Goal: Contribute content: Add original content to the website for others to see

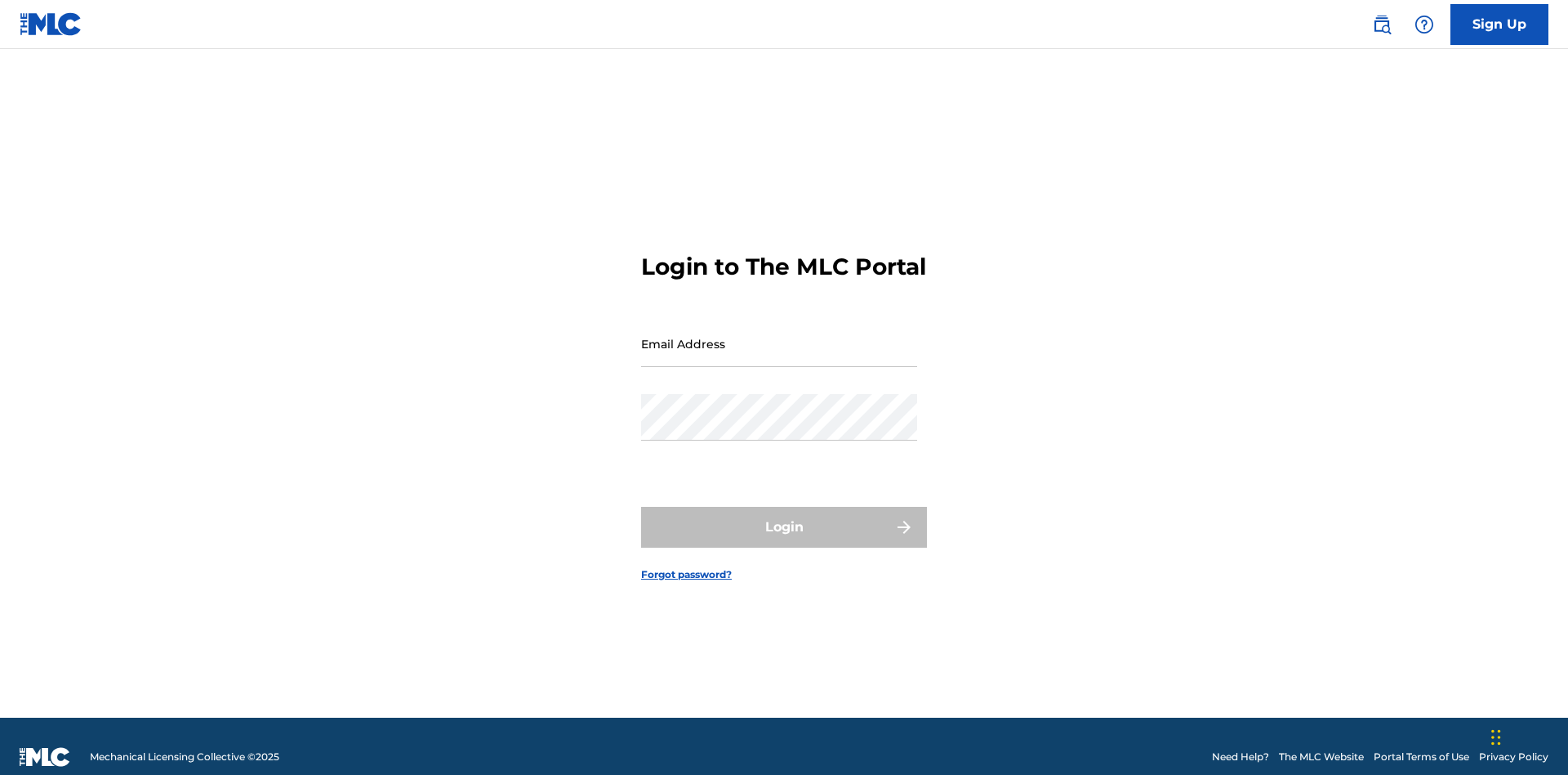
scroll to position [22, 0]
click at [779, 336] on input "Email Address" at bounding box center [779, 343] width 276 height 47
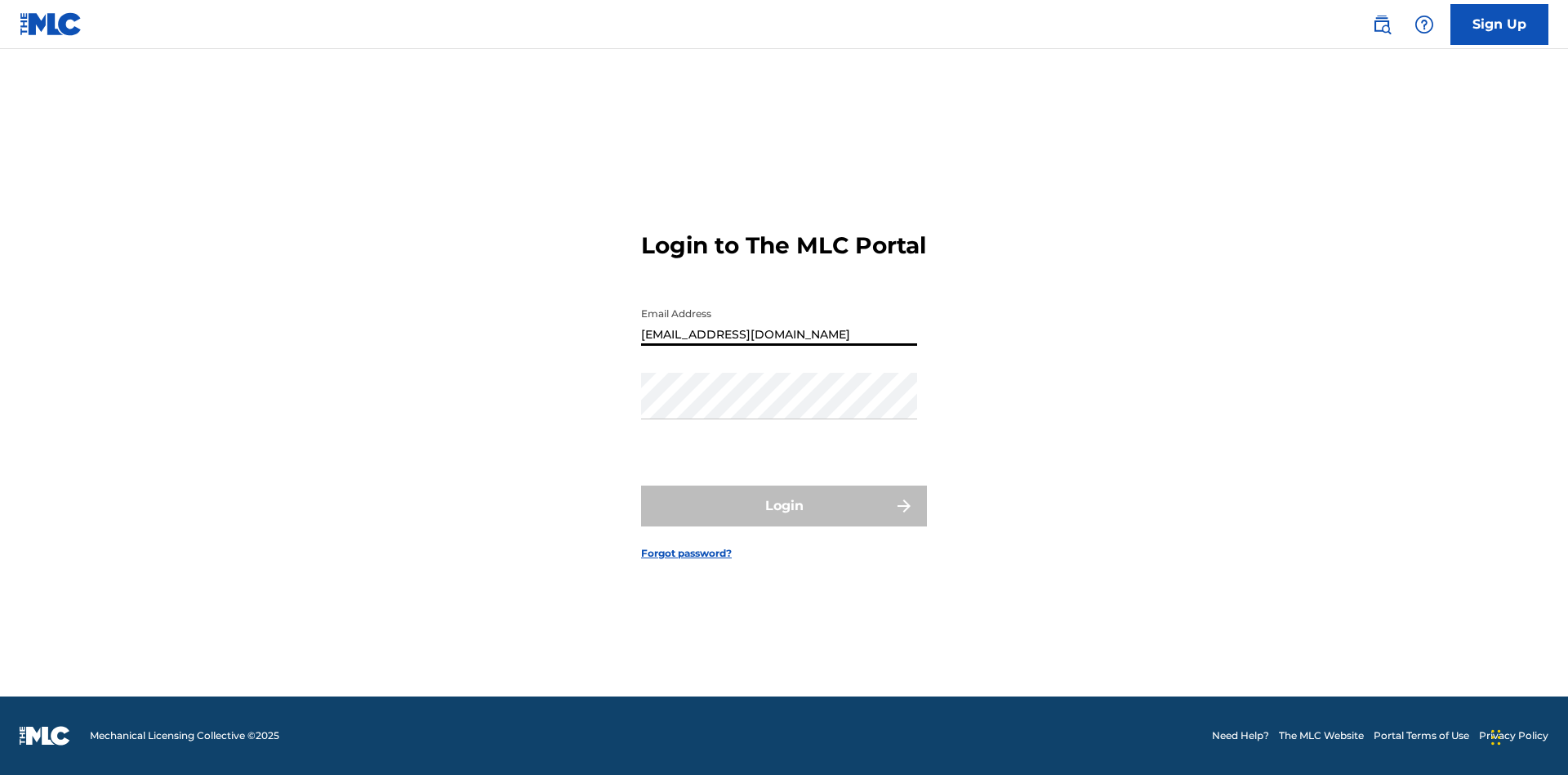
type input "[EMAIL_ADDRESS][DOMAIN_NAME]"
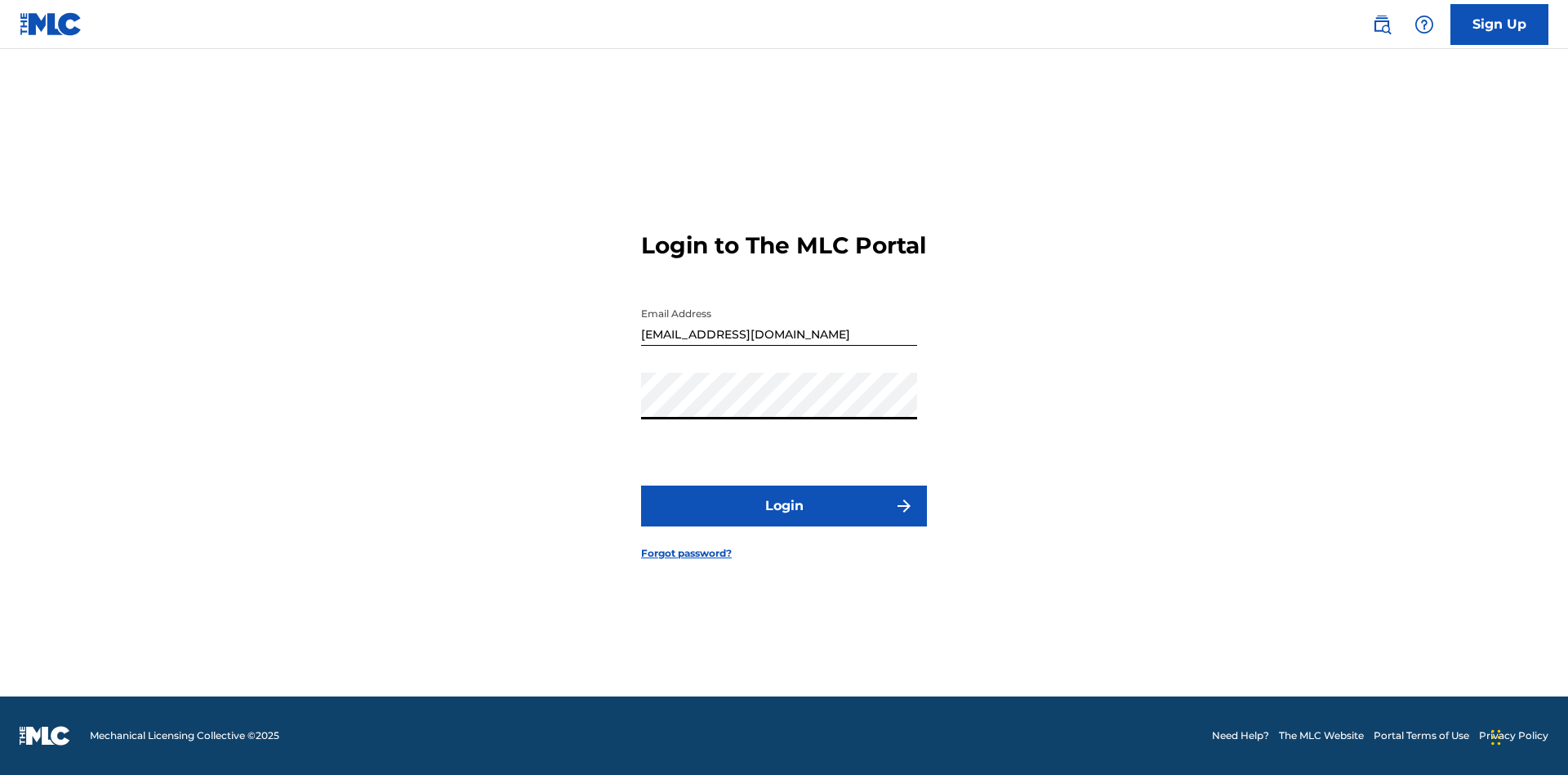
click at [784, 520] on button "Login" at bounding box center [784, 505] width 286 height 40
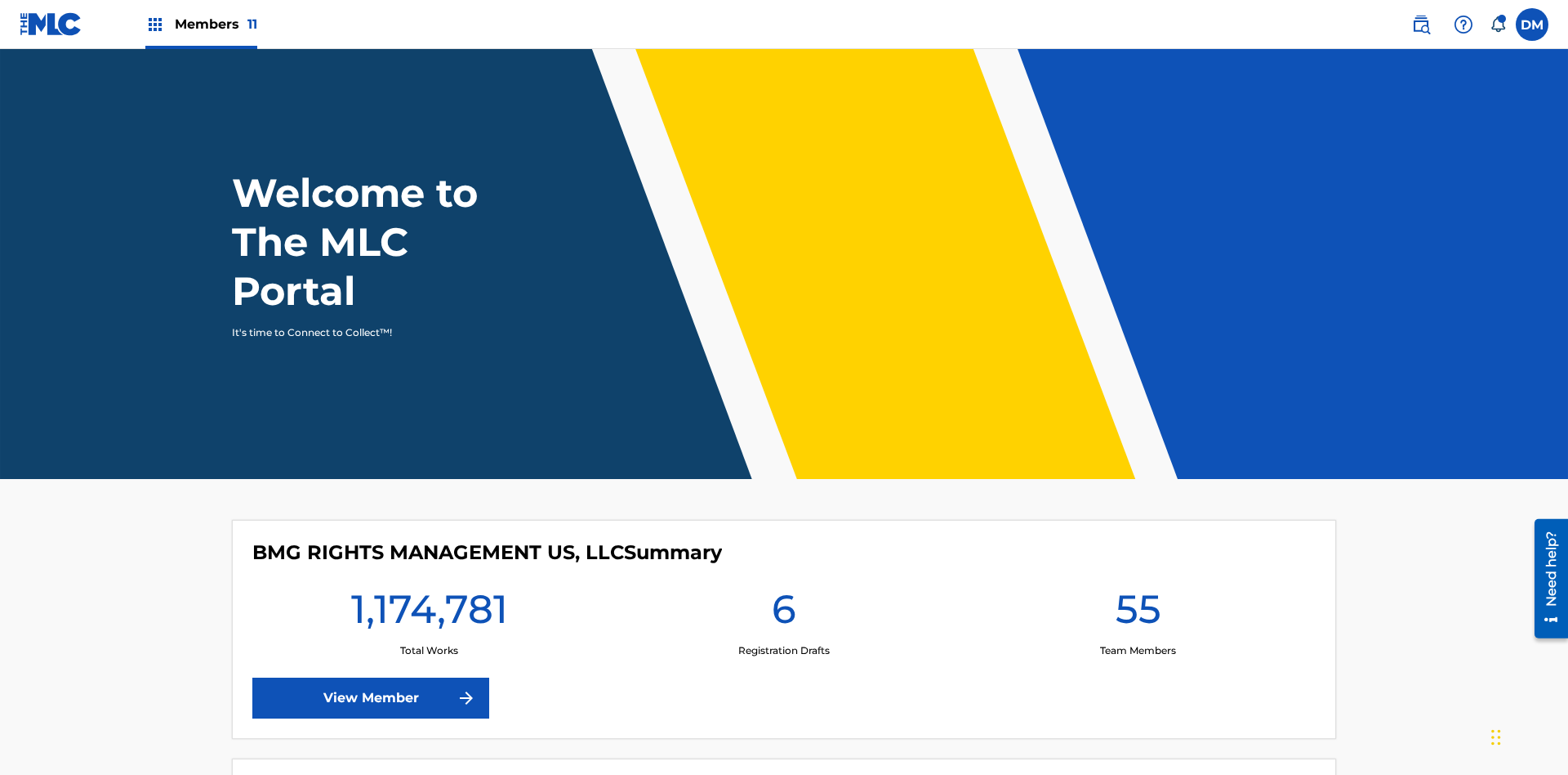
scroll to position [70, 0]
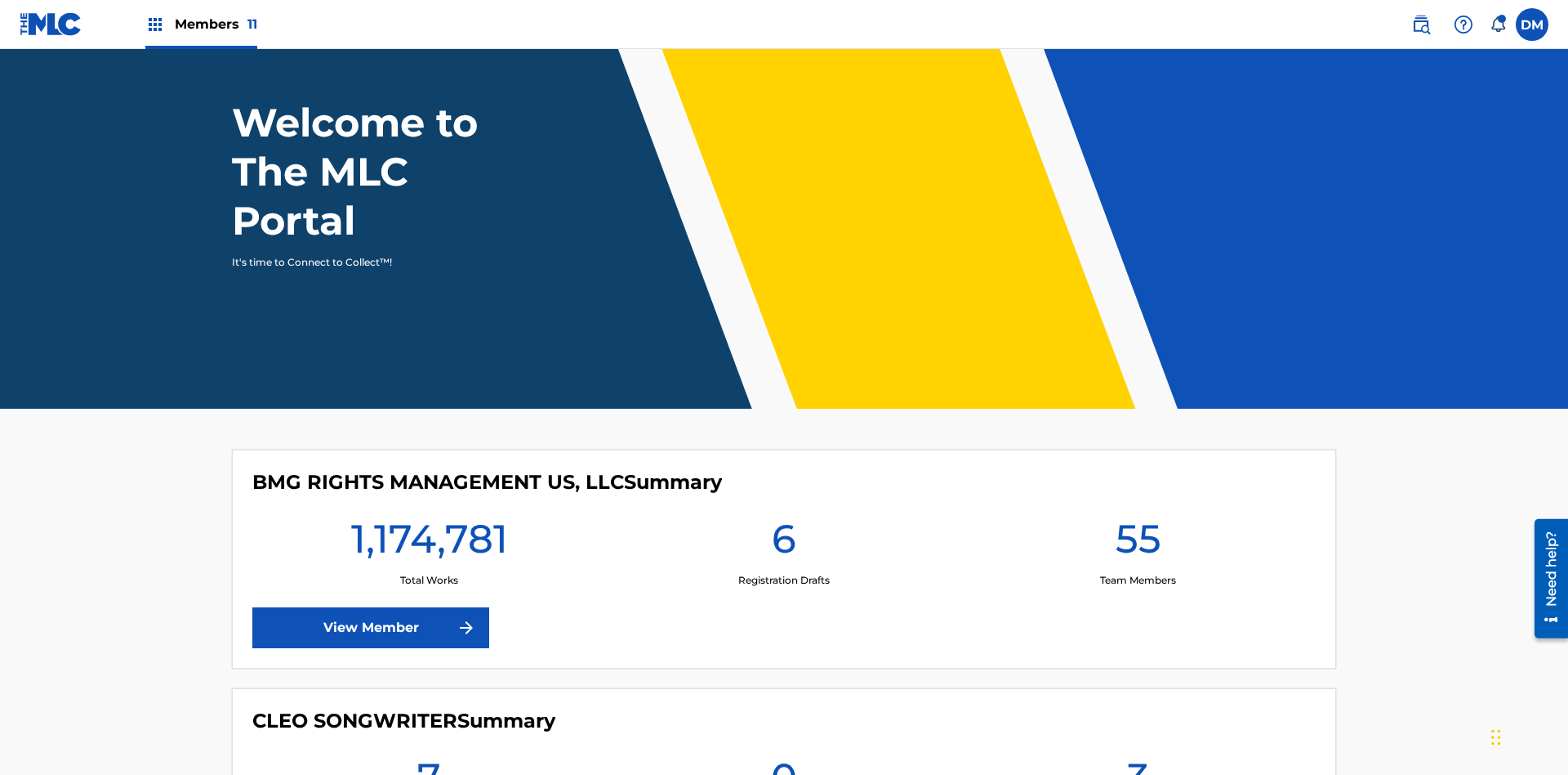
click at [201, 23] on span "Members 11" at bounding box center [217, 23] width 83 height 19
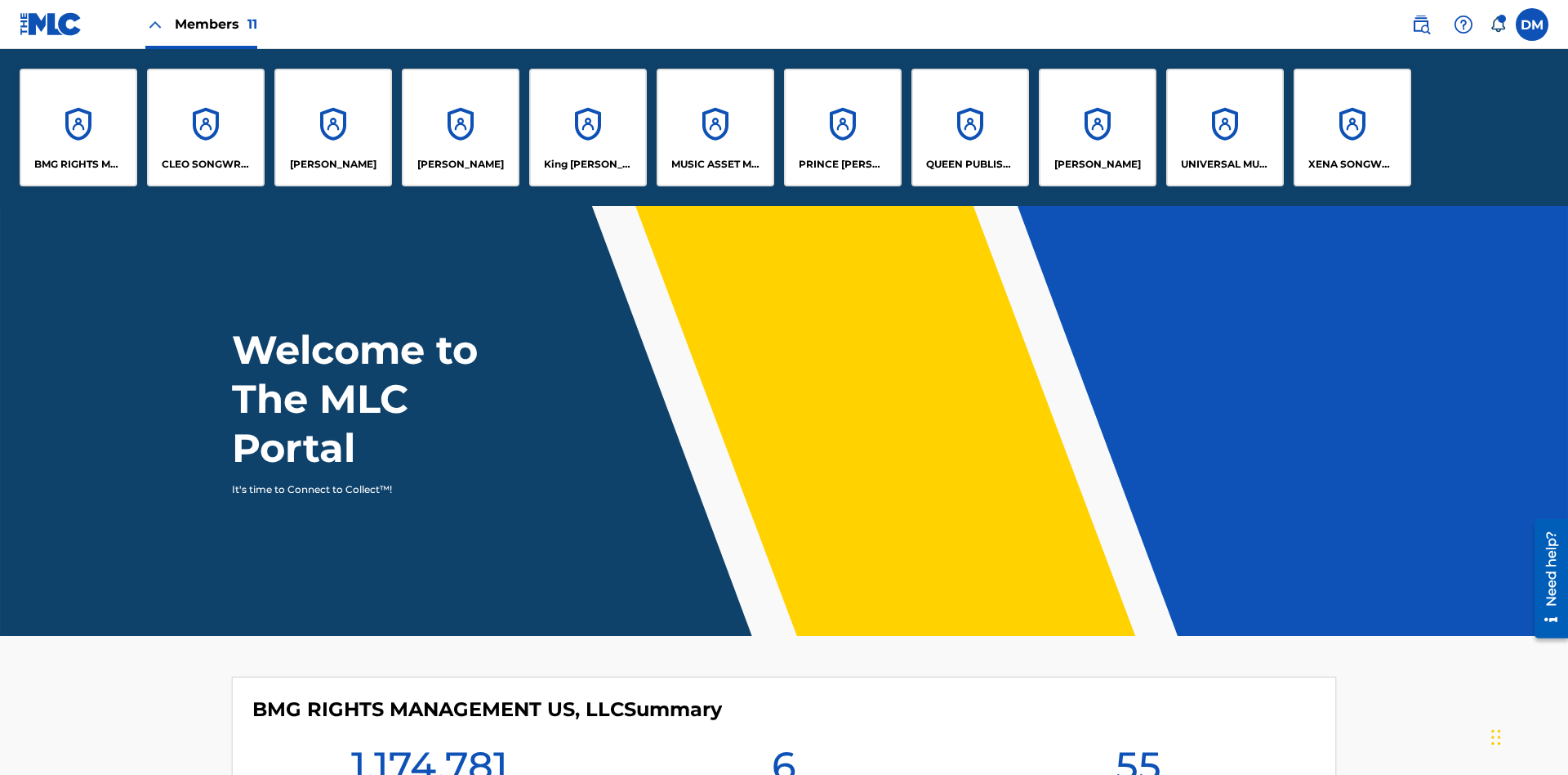
scroll to position [0, 0]
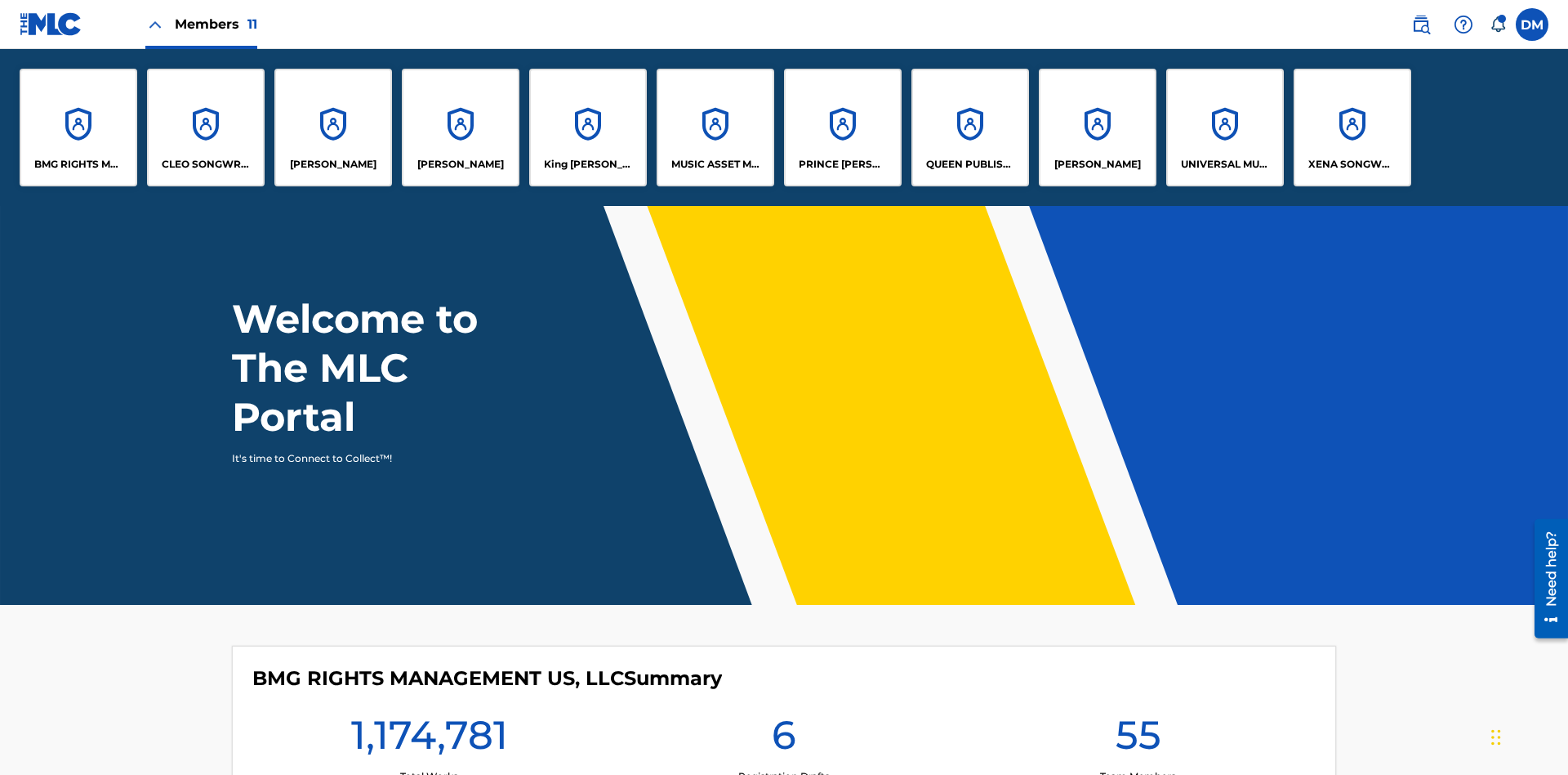
click at [1225, 165] on p "UNIVERSAL MUSIC PUB GROUP" at bounding box center [1226, 165] width 89 height 14
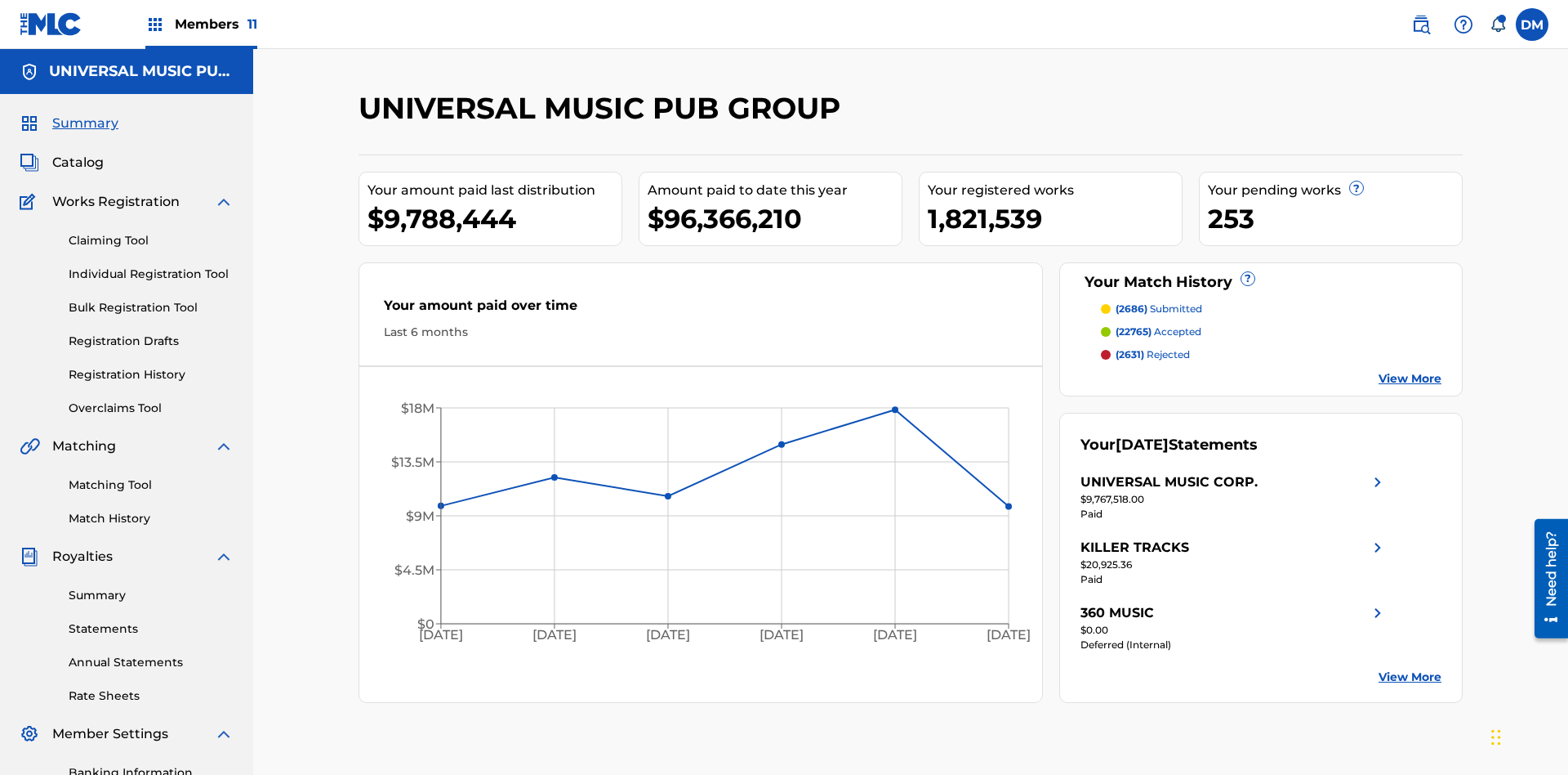
click at [151, 265] on link "Individual Registration Tool" at bounding box center [151, 273] width 165 height 17
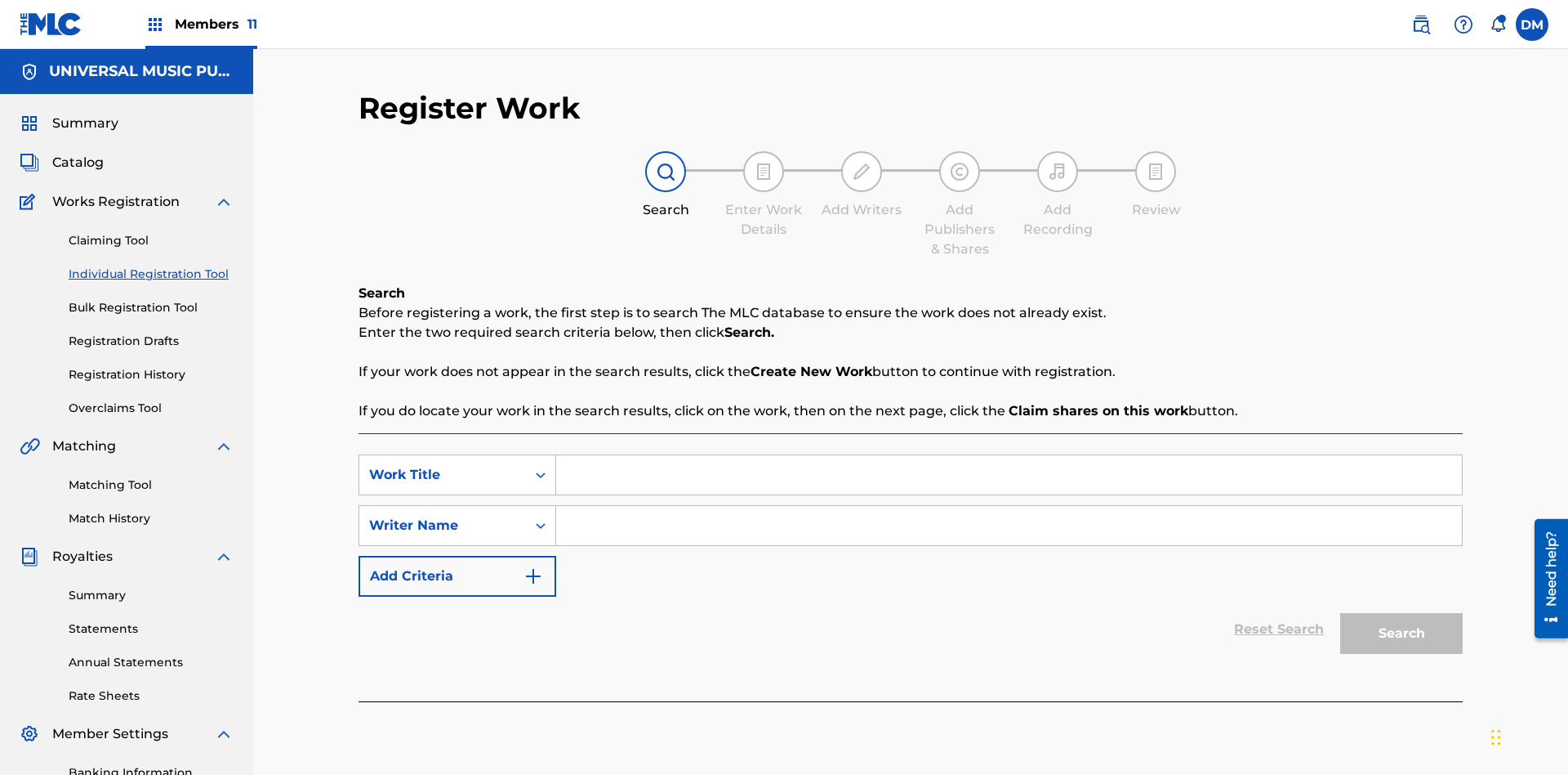
scroll to position [238, 0]
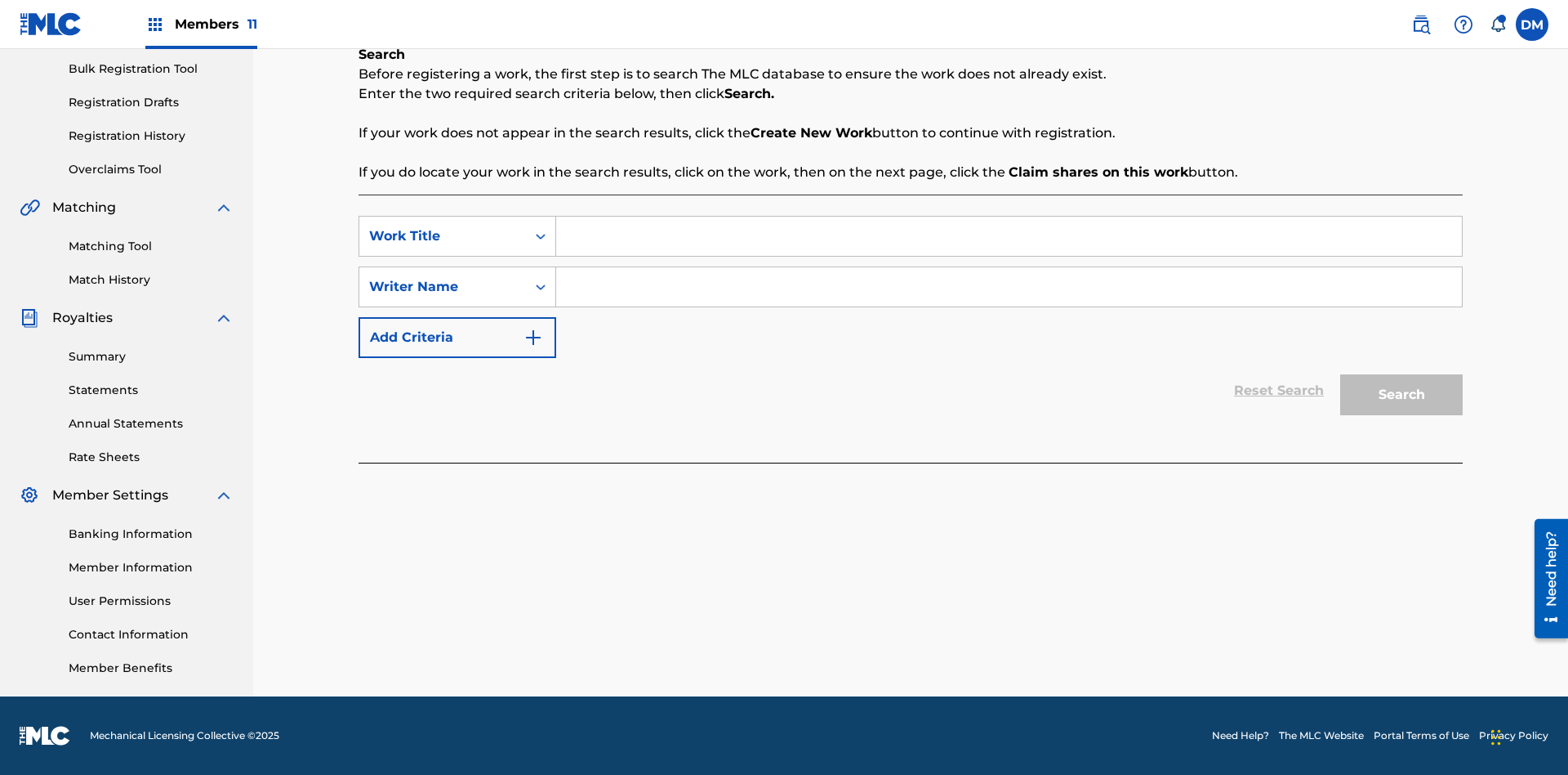
click at [1009, 236] on input "Search Form" at bounding box center [1009, 236] width 906 height 40
type input "Save At Recordings Page Prior To Adding Recordings"
click at [1009, 287] on input "Search Form" at bounding box center [1009, 287] width 906 height 40
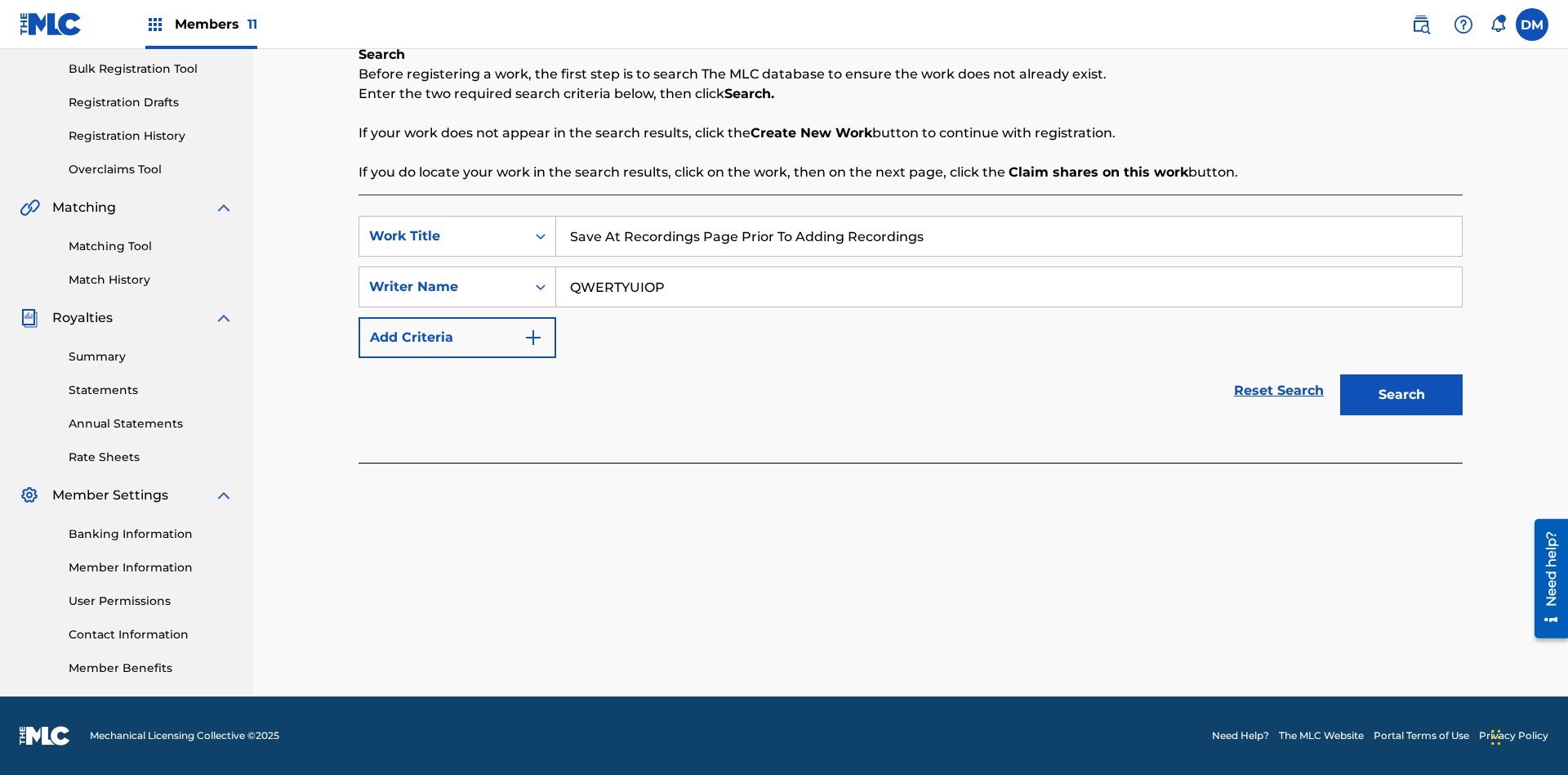
type input "QWERTYUIOP"
click at [1402, 395] on button "Search" at bounding box center [1402, 394] width 122 height 40
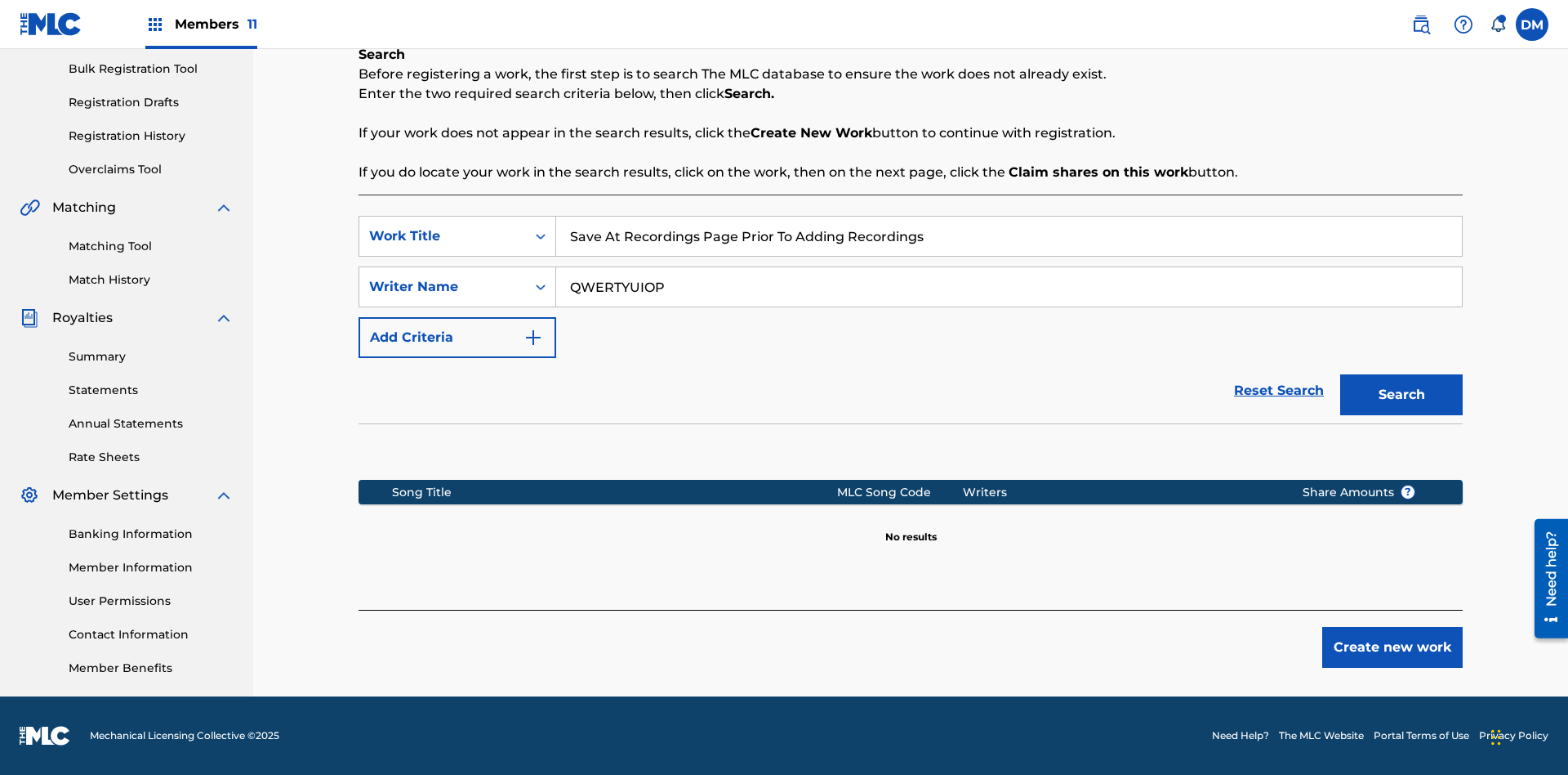
click at [1393, 647] on button "Create new work" at bounding box center [1393, 646] width 140 height 40
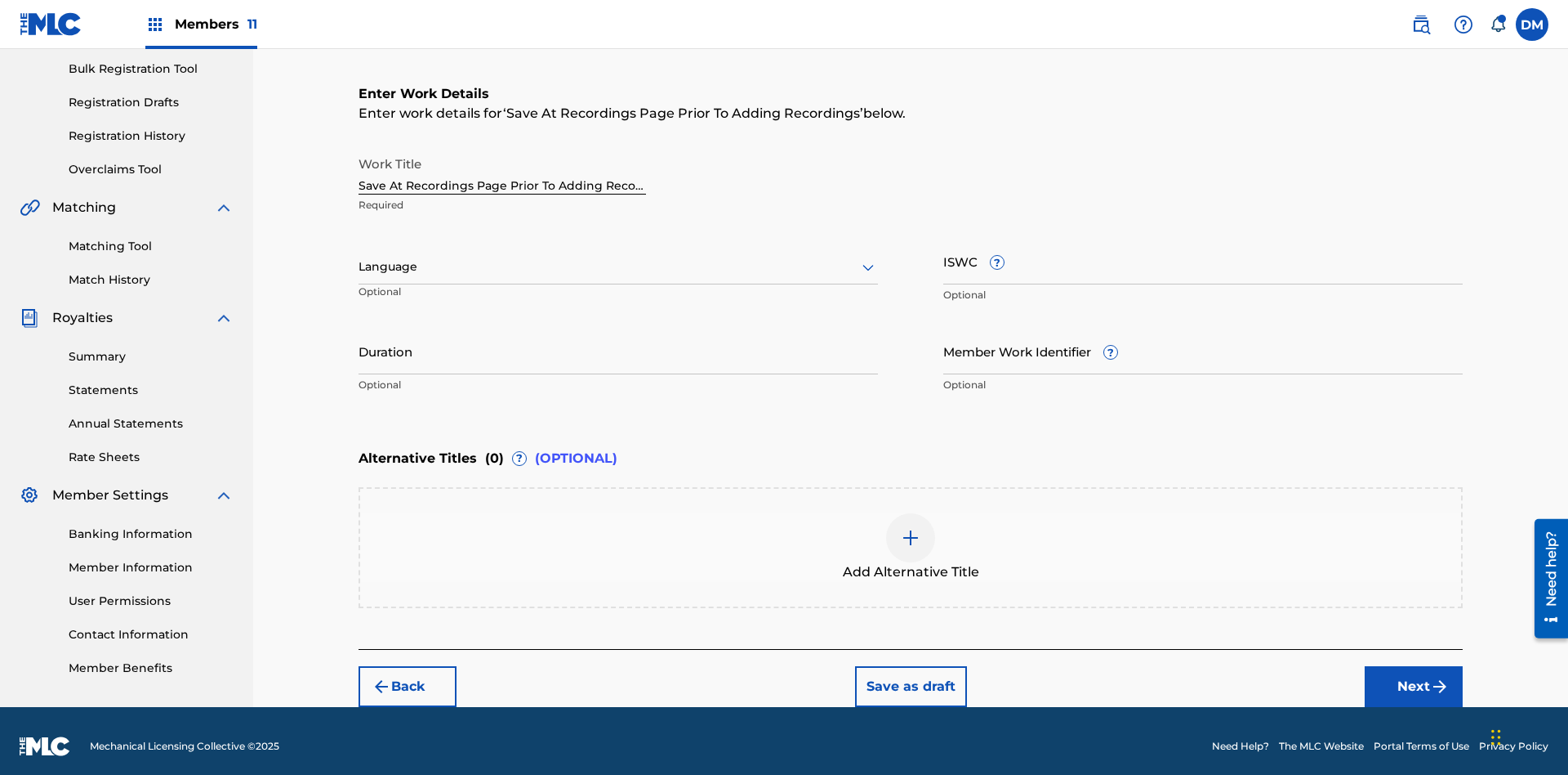
click at [618, 340] on input "Duration" at bounding box center [618, 352] width 519 height 47
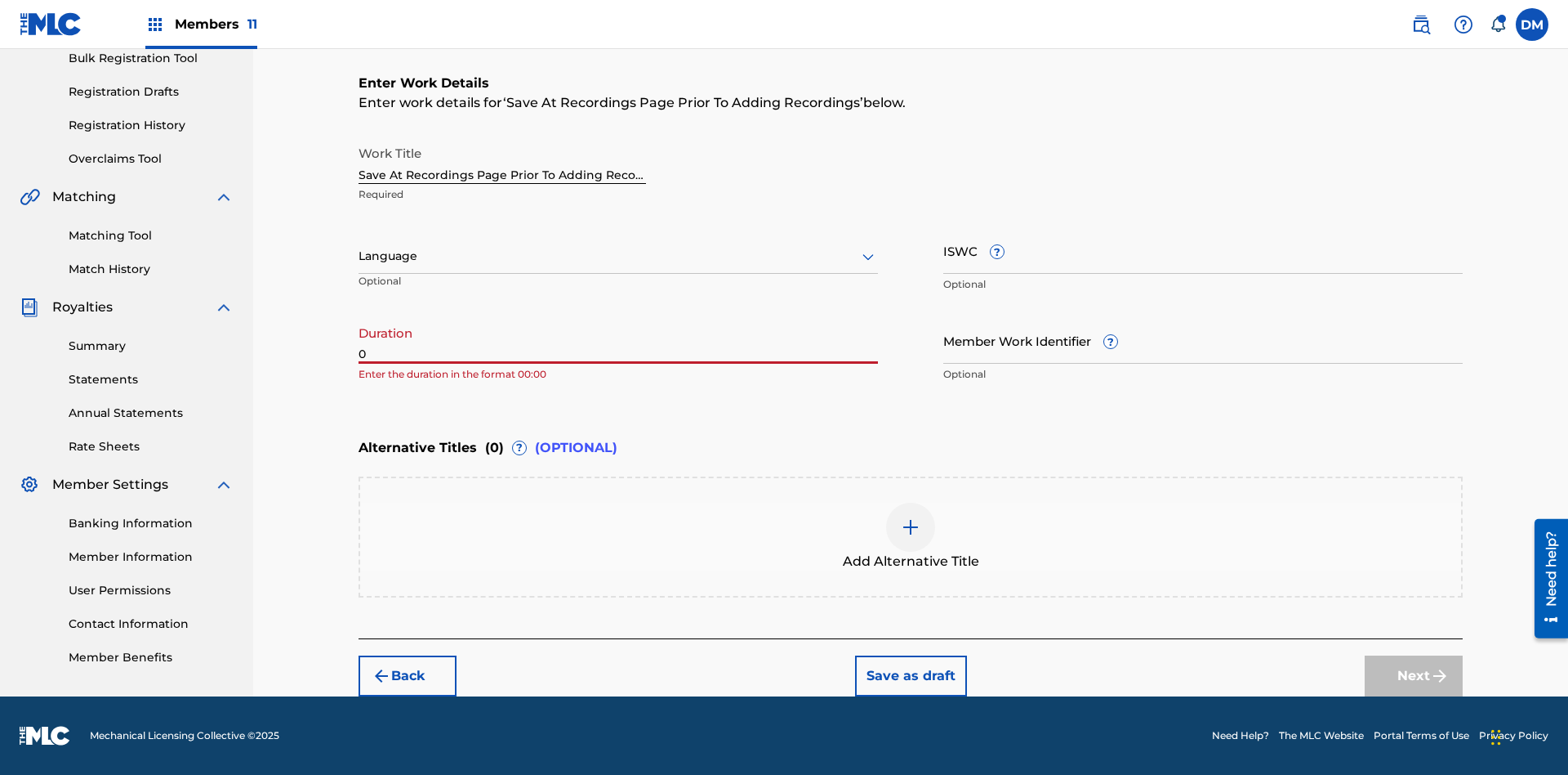
click at [618, 340] on input "0" at bounding box center [618, 341] width 519 height 47
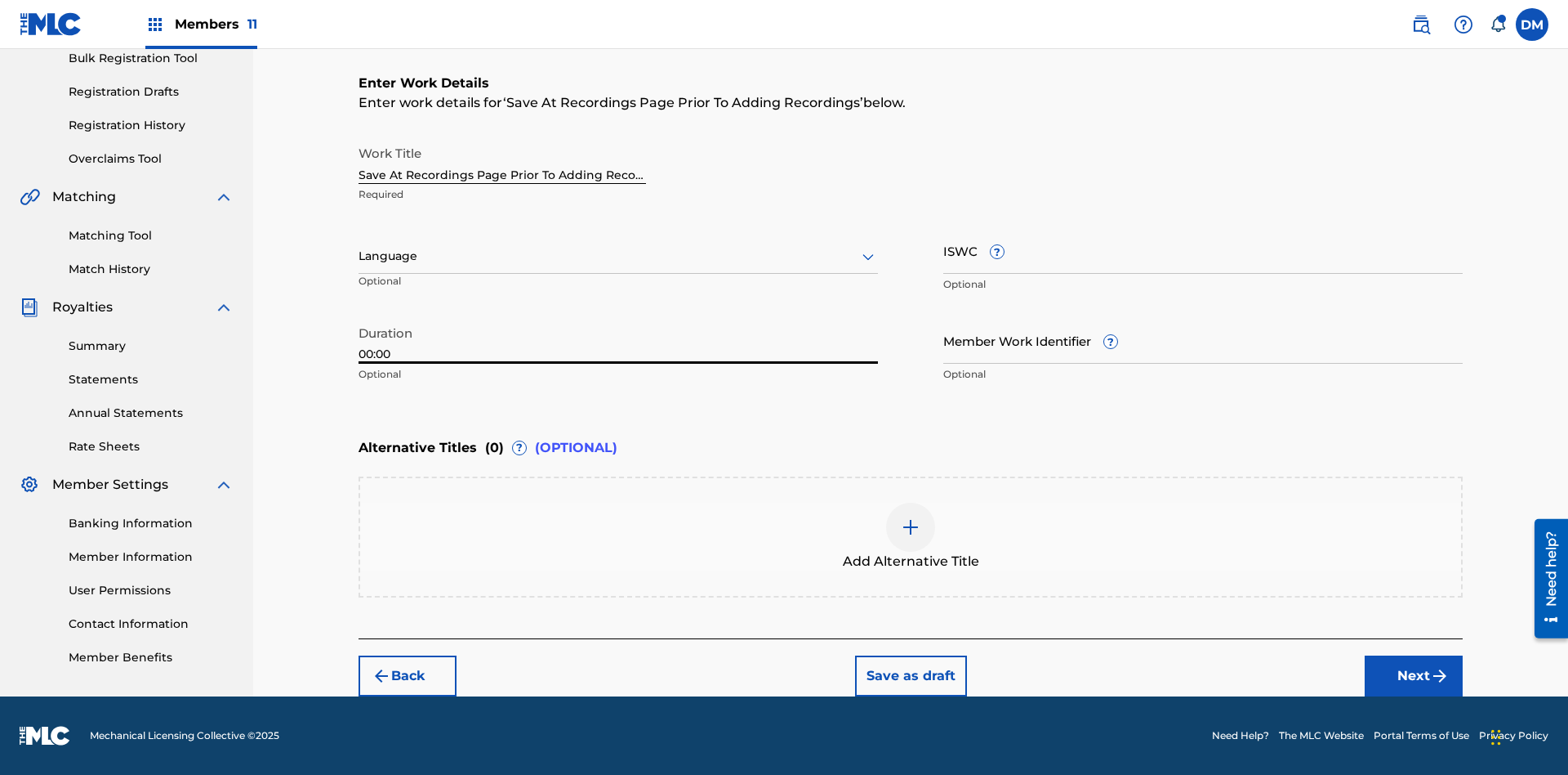
type input "00:00"
click at [868, 256] on icon at bounding box center [868, 257] width 20 height 20
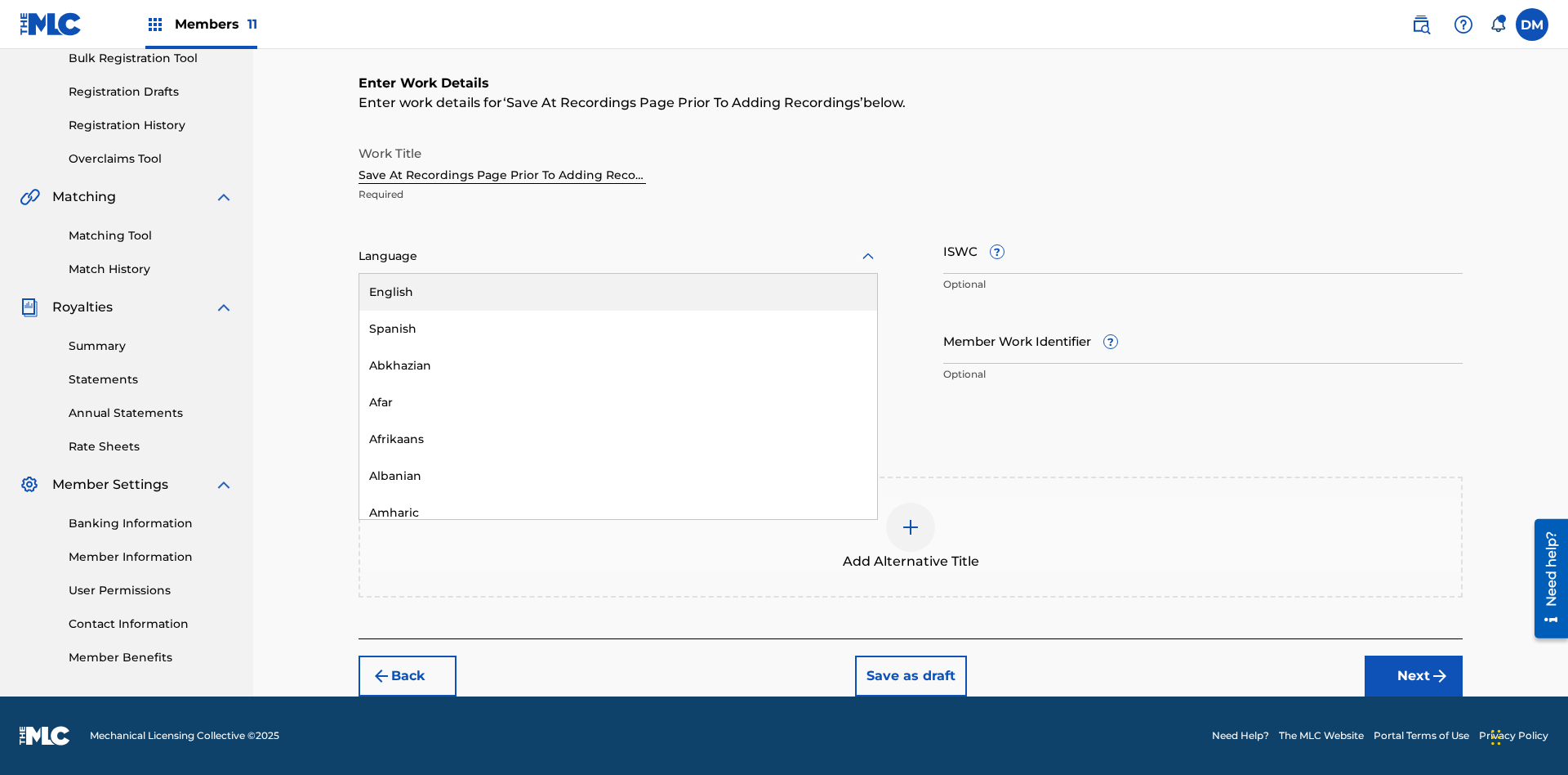
click at [618, 402] on div "Afar" at bounding box center [618, 402] width 518 height 37
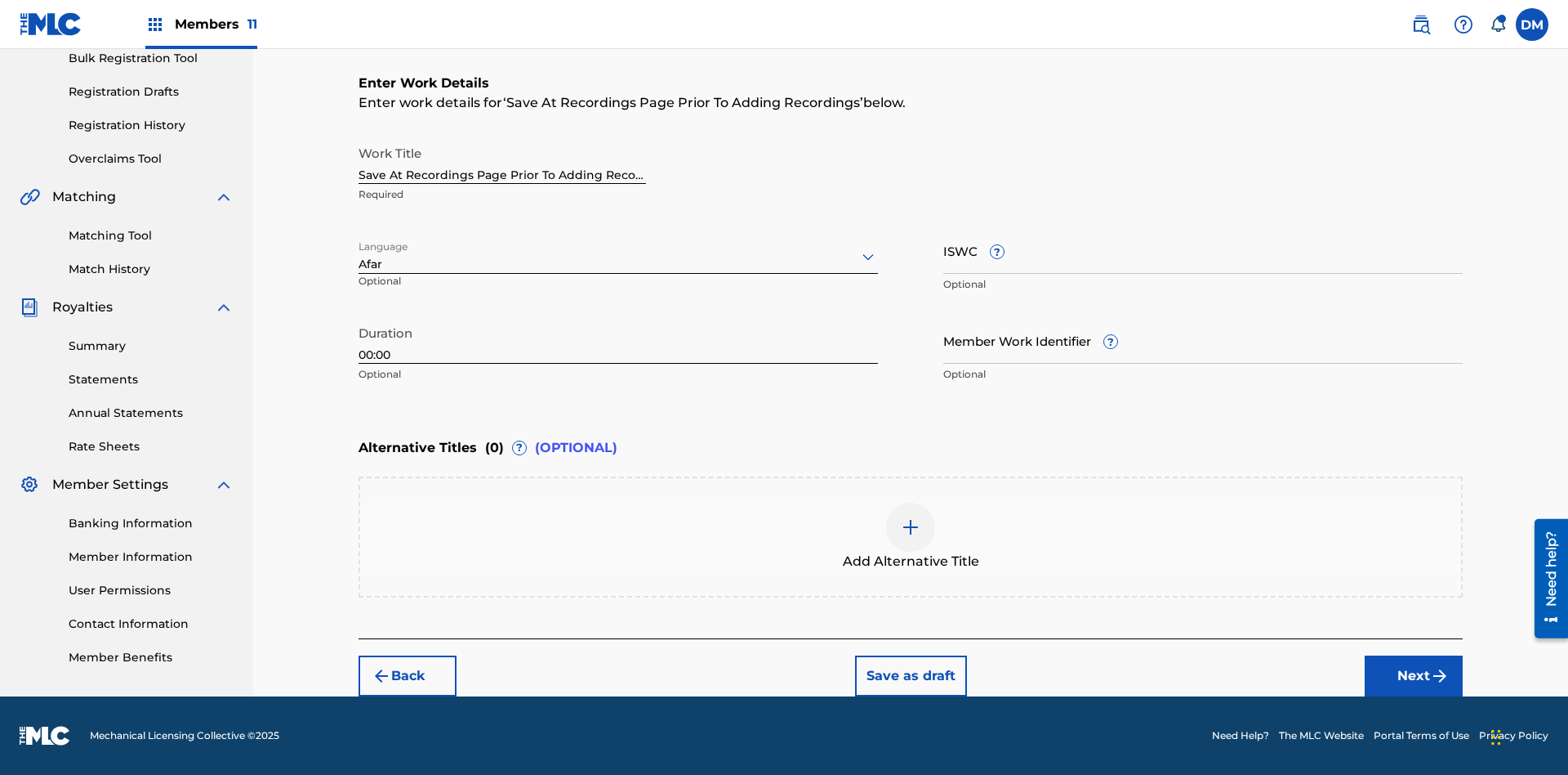
click at [1203, 340] on input "Member Work Identifier ?" at bounding box center [1203, 341] width 519 height 47
type input "[PHONE_NUMBER]"
click at [1203, 250] on input "ISWC ?" at bounding box center [1203, 251] width 519 height 47
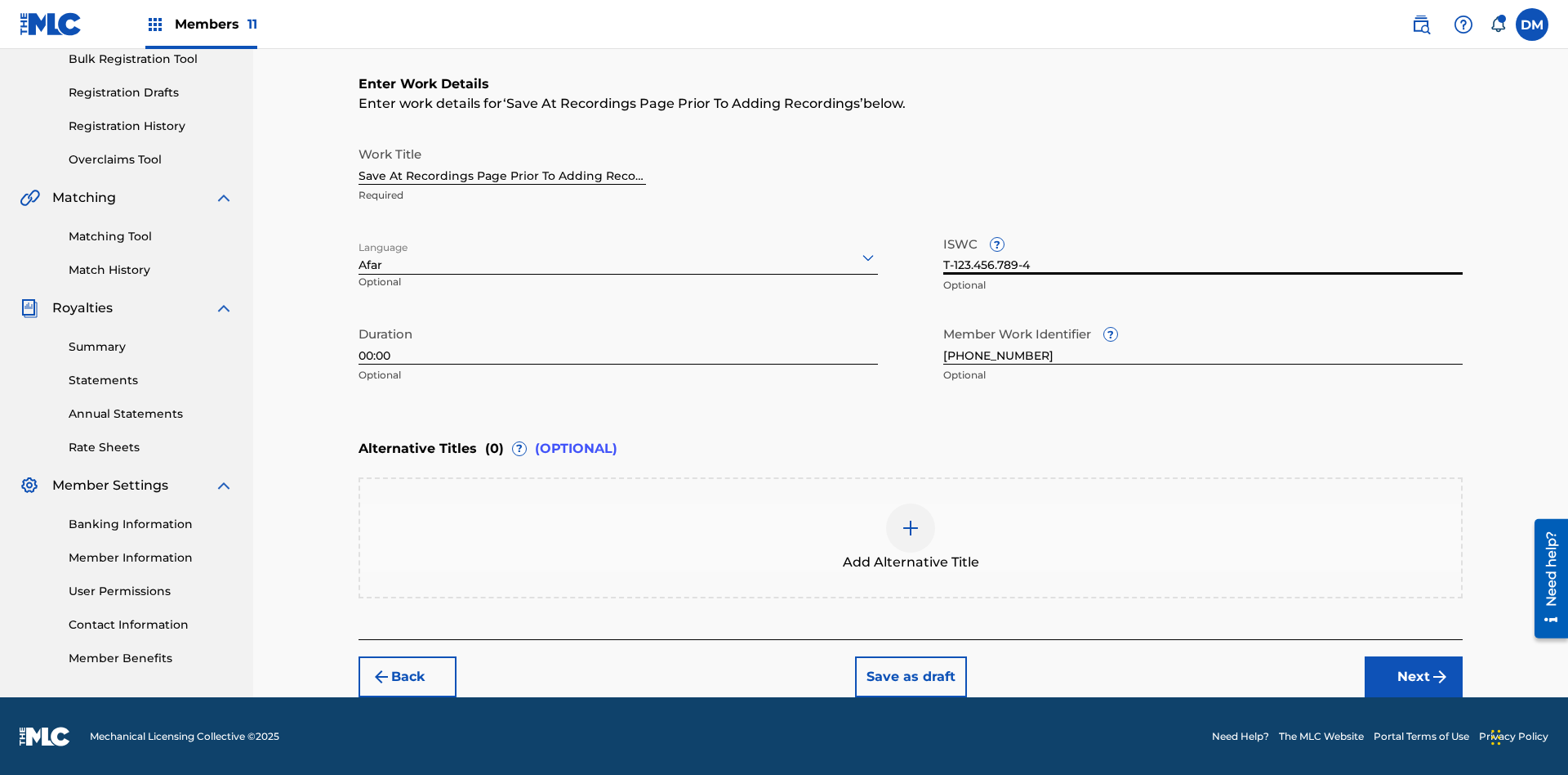
type input "T-123.456.789-4"
click at [911, 536] on img at bounding box center [911, 528] width 20 height 20
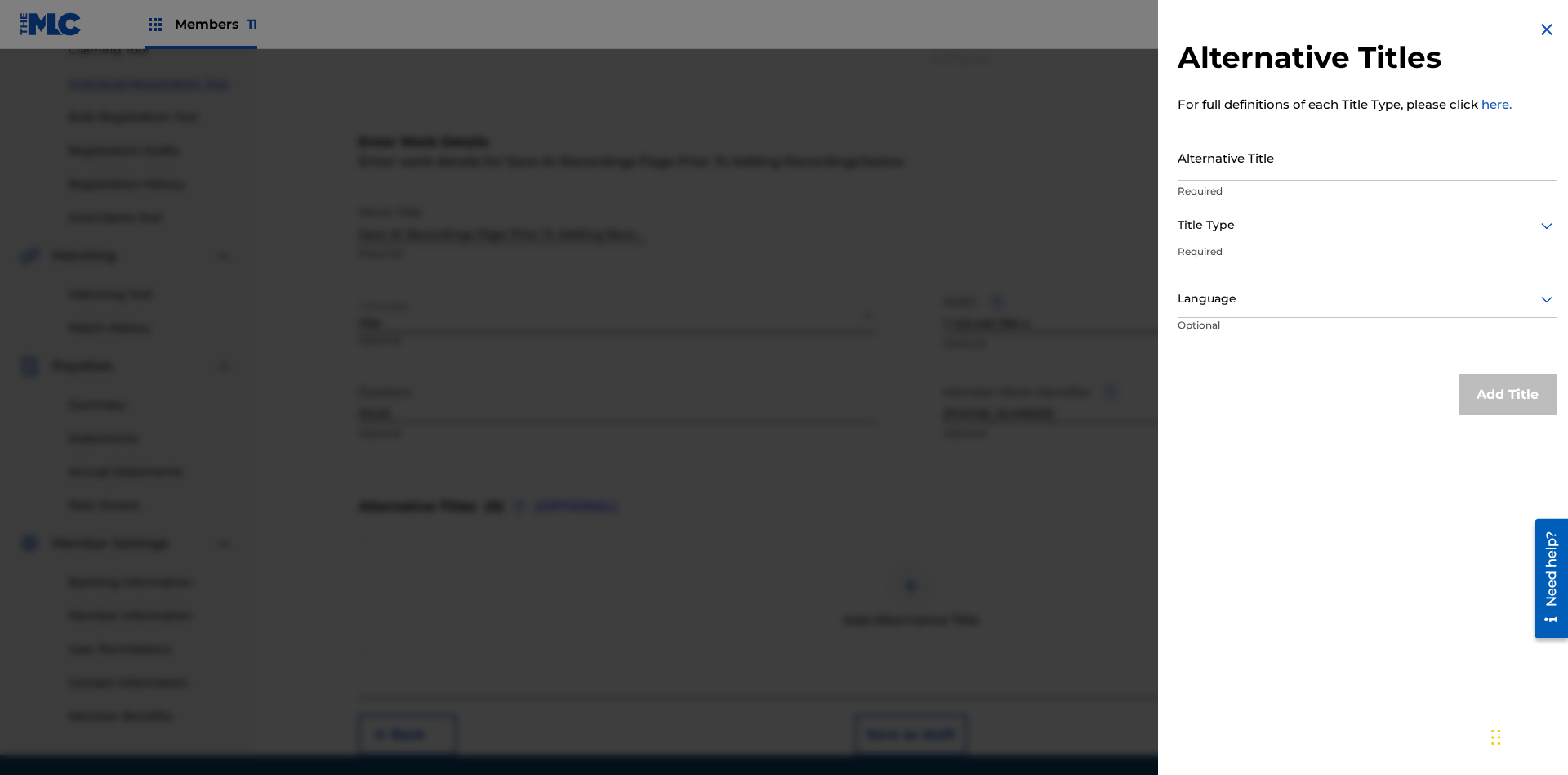
click at [1368, 157] on input "Alternative Title" at bounding box center [1368, 157] width 379 height 47
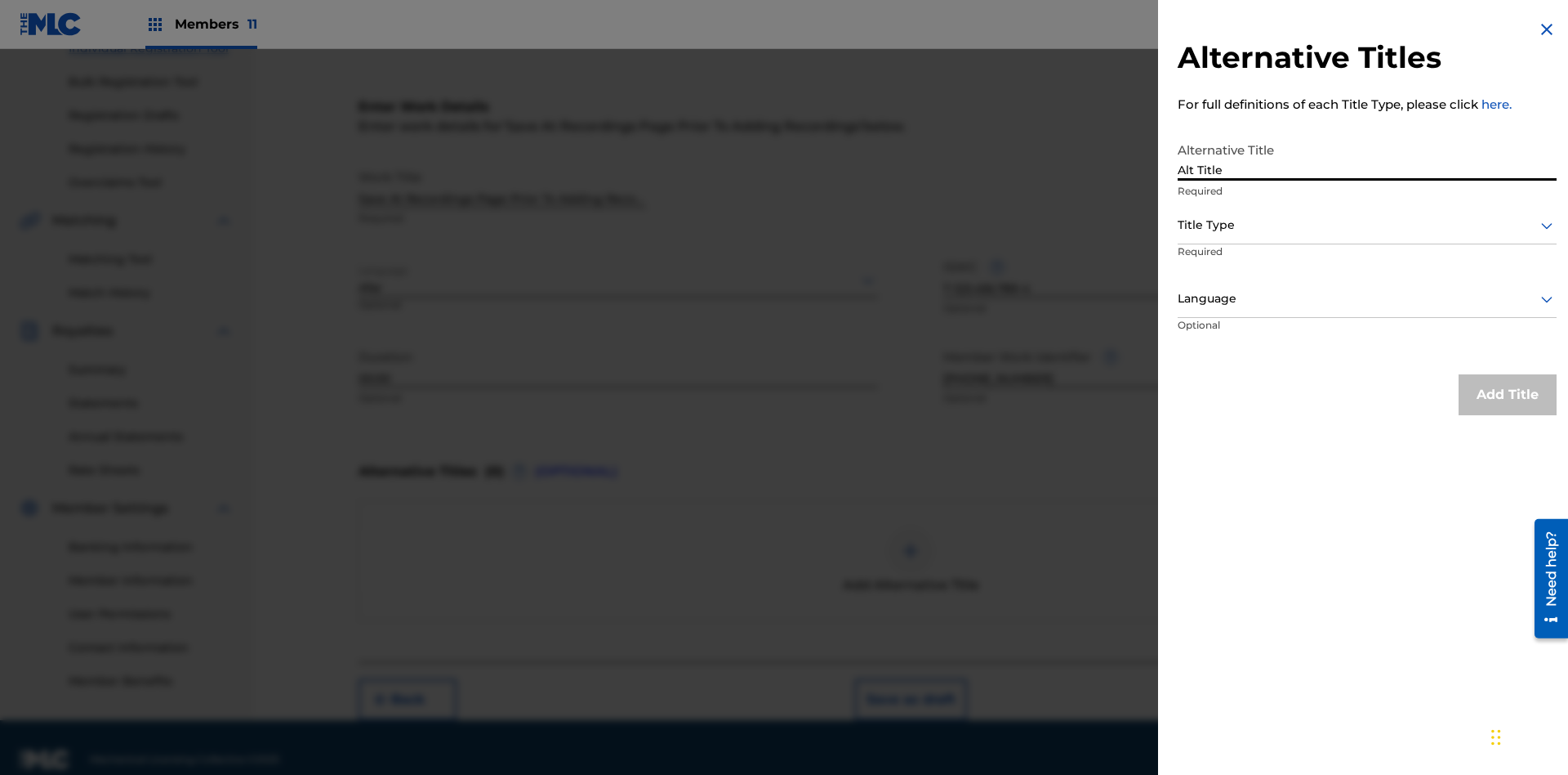
type input "Alt Title"
click at [1368, 225] on div at bounding box center [1368, 225] width 379 height 21
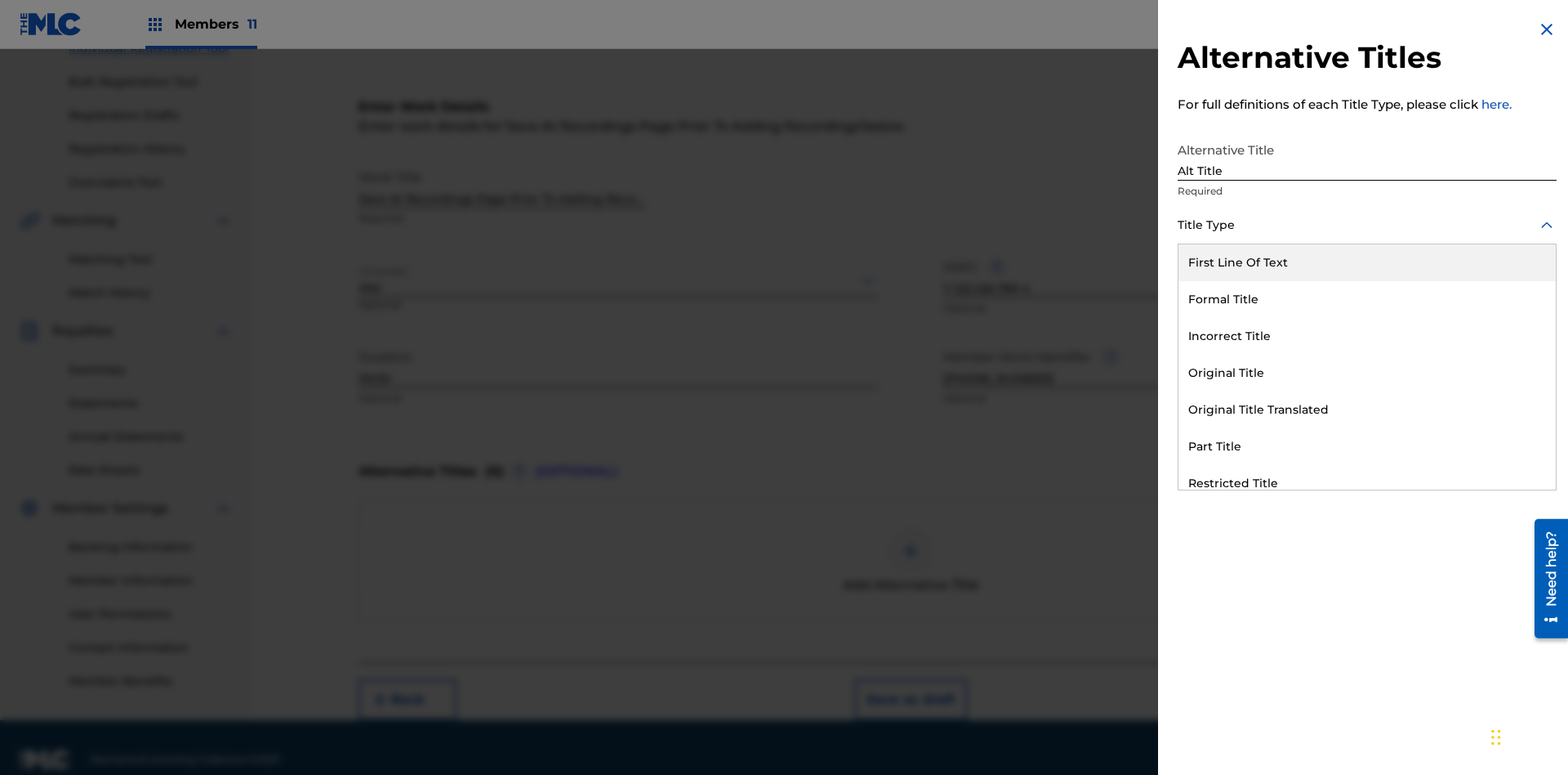
scroll to position [249, 0]
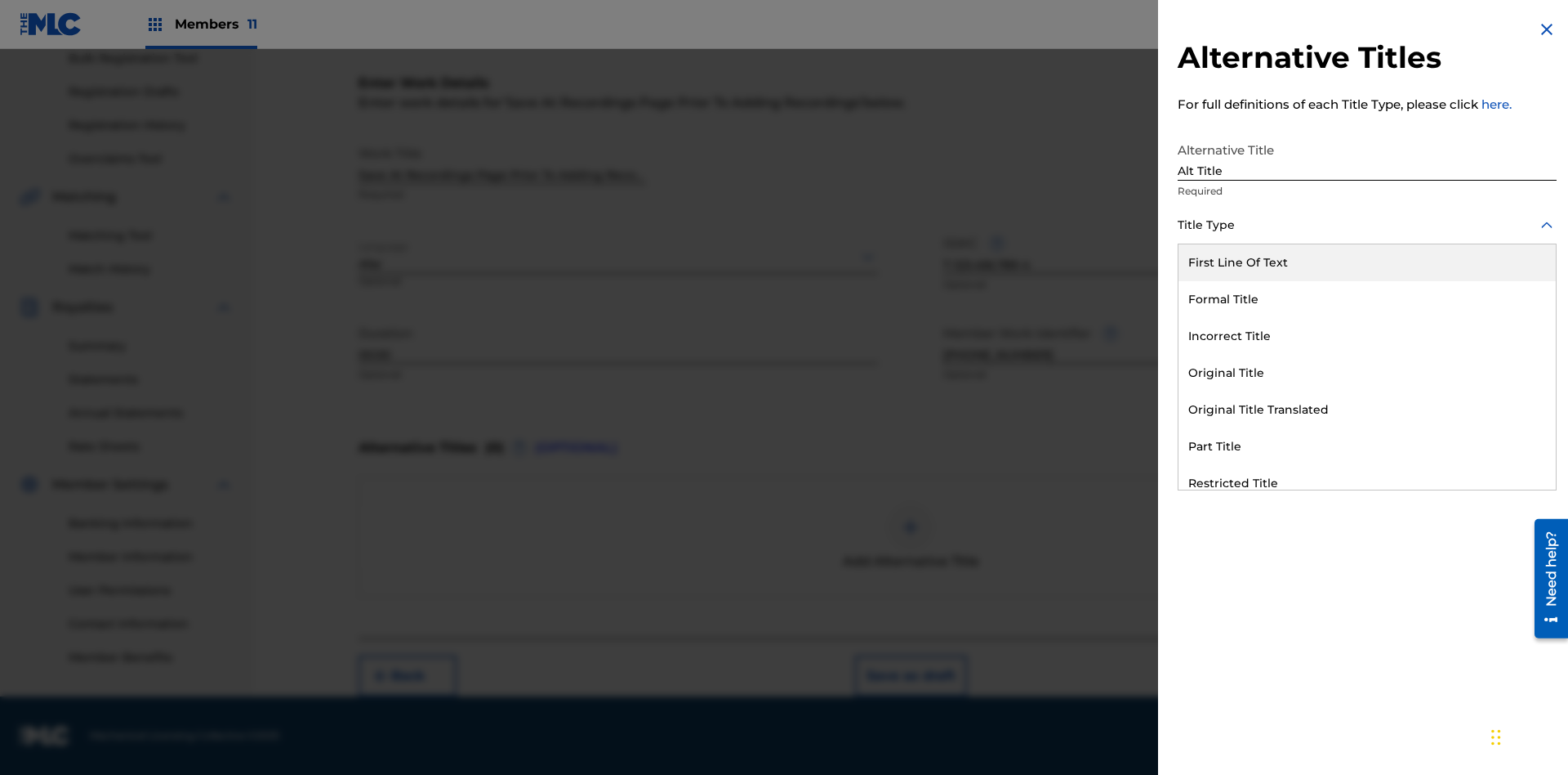
click at [1368, 373] on div "Original Title" at bounding box center [1368, 373] width 377 height 37
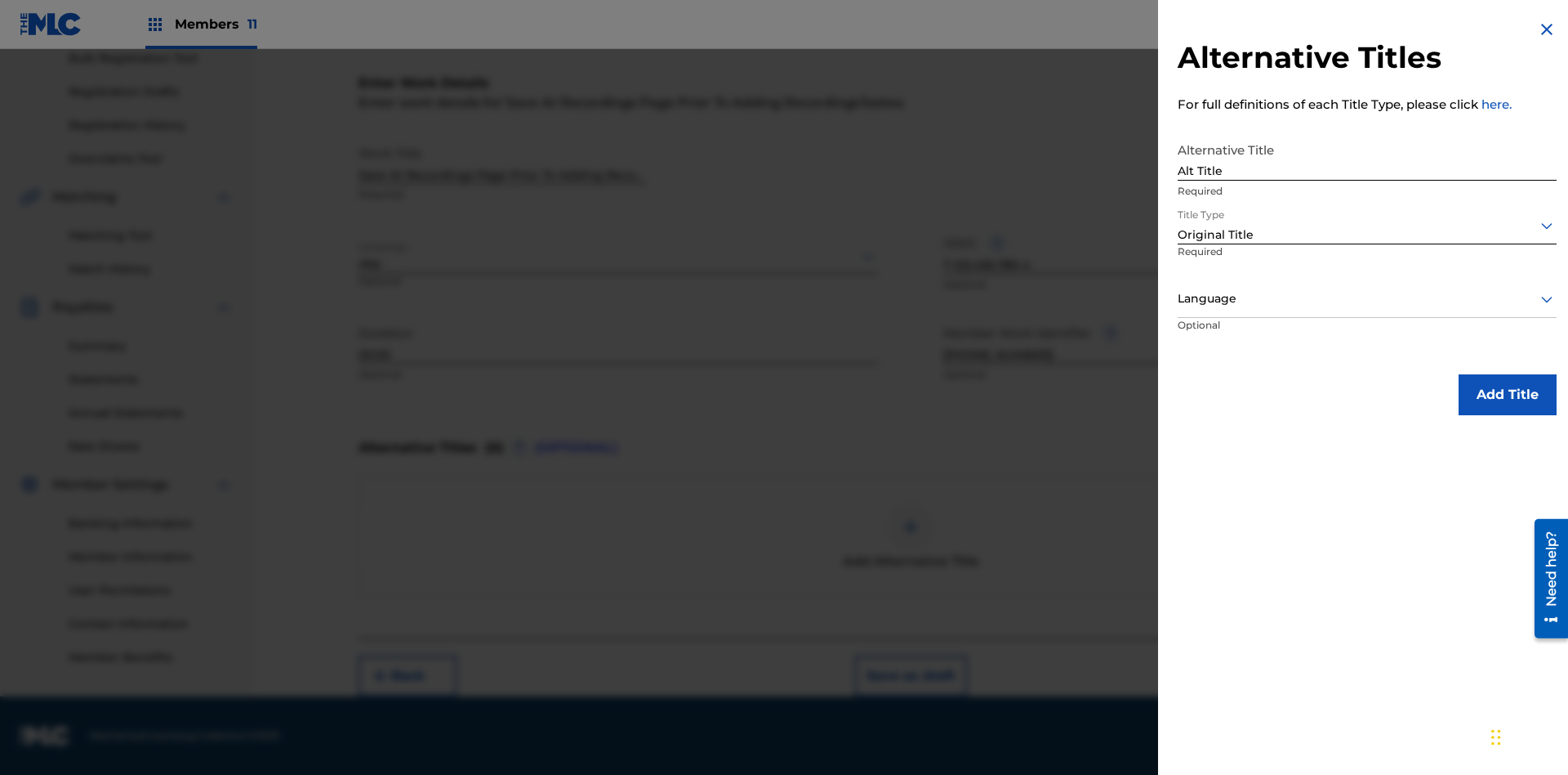
click at [1368, 298] on div at bounding box center [1368, 298] width 379 height 21
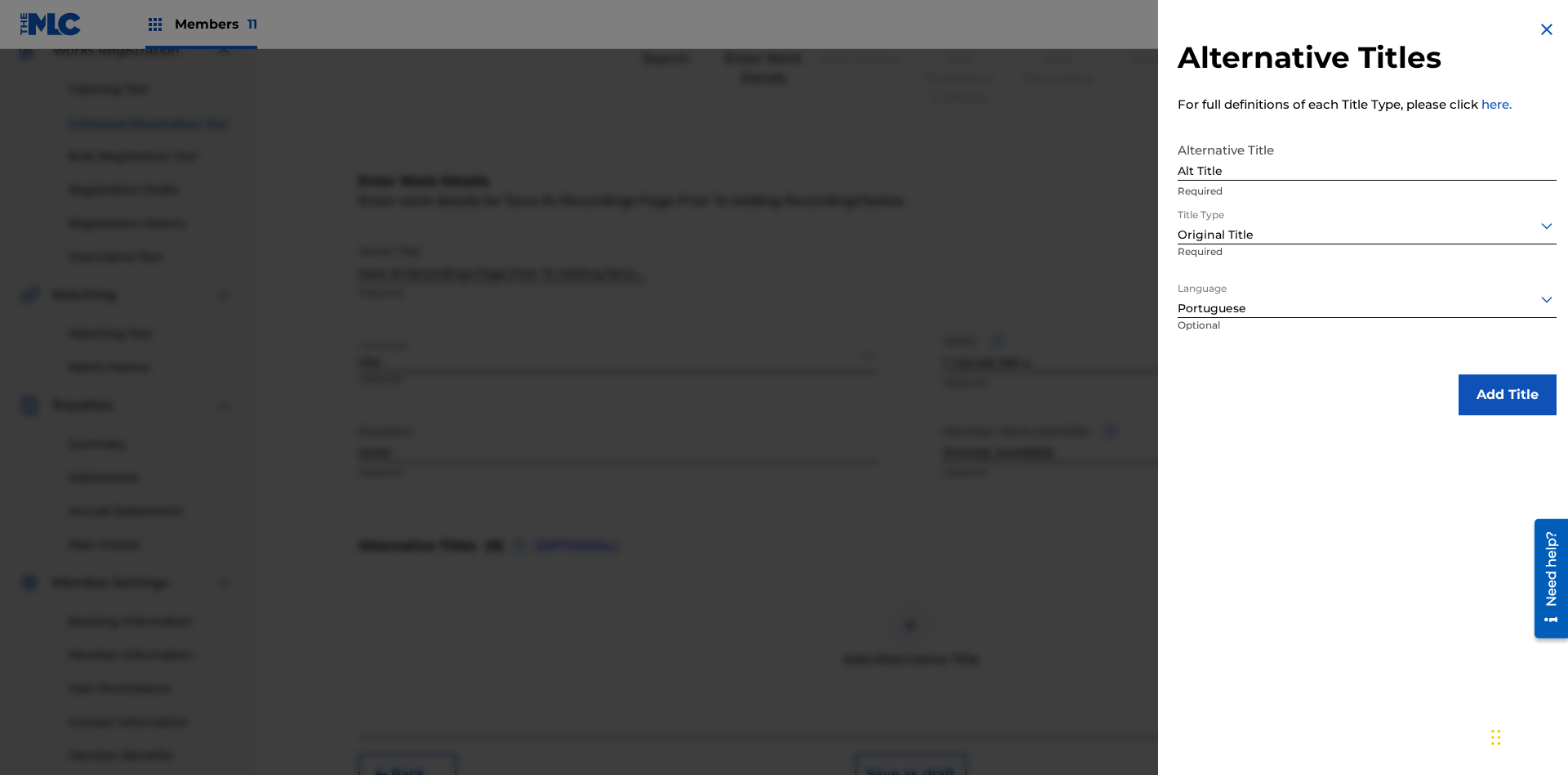
click at [1508, 394] on button "Add Title" at bounding box center [1508, 394] width 98 height 40
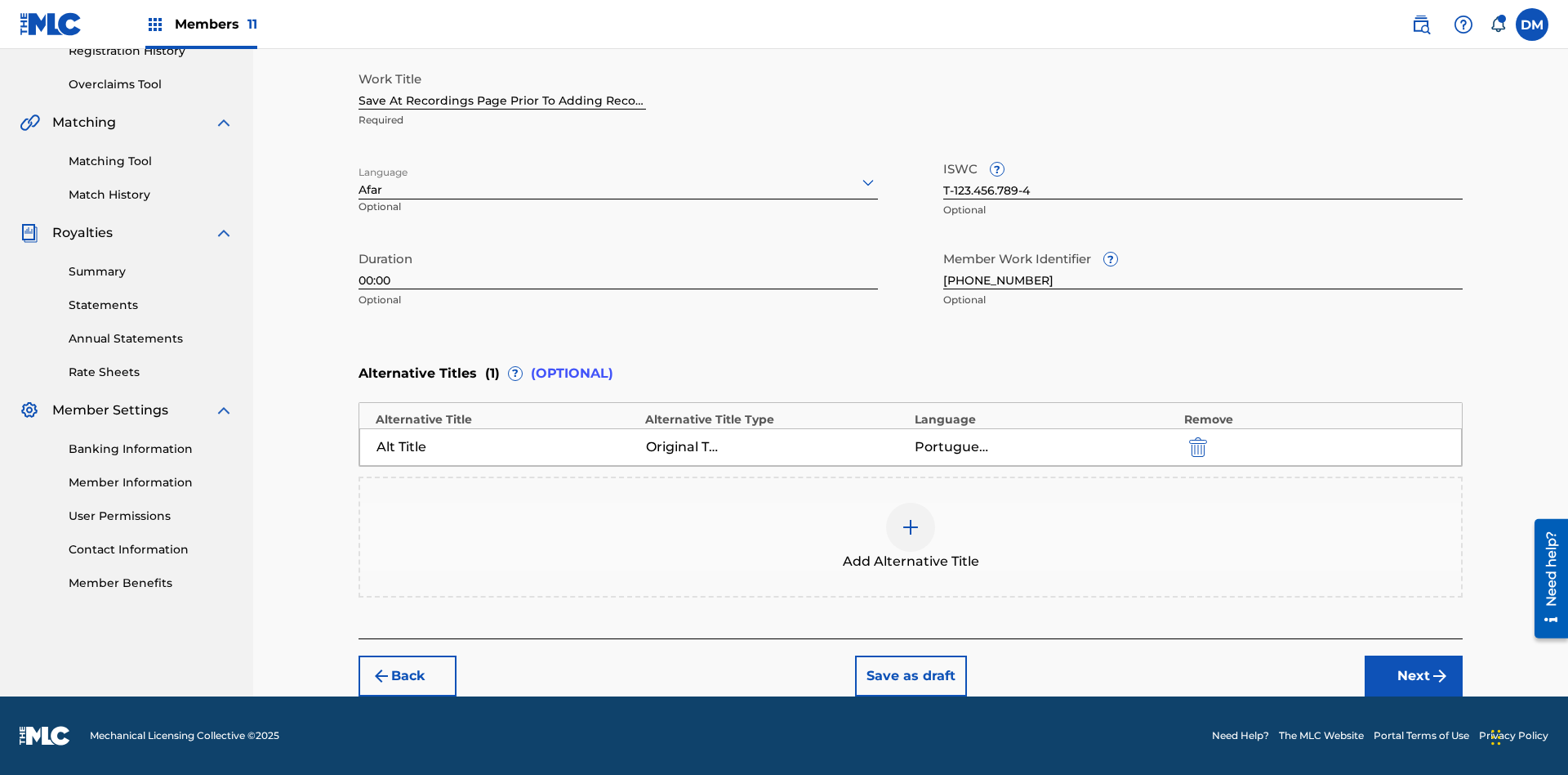
click at [1414, 676] on button "Next" at bounding box center [1413, 675] width 98 height 40
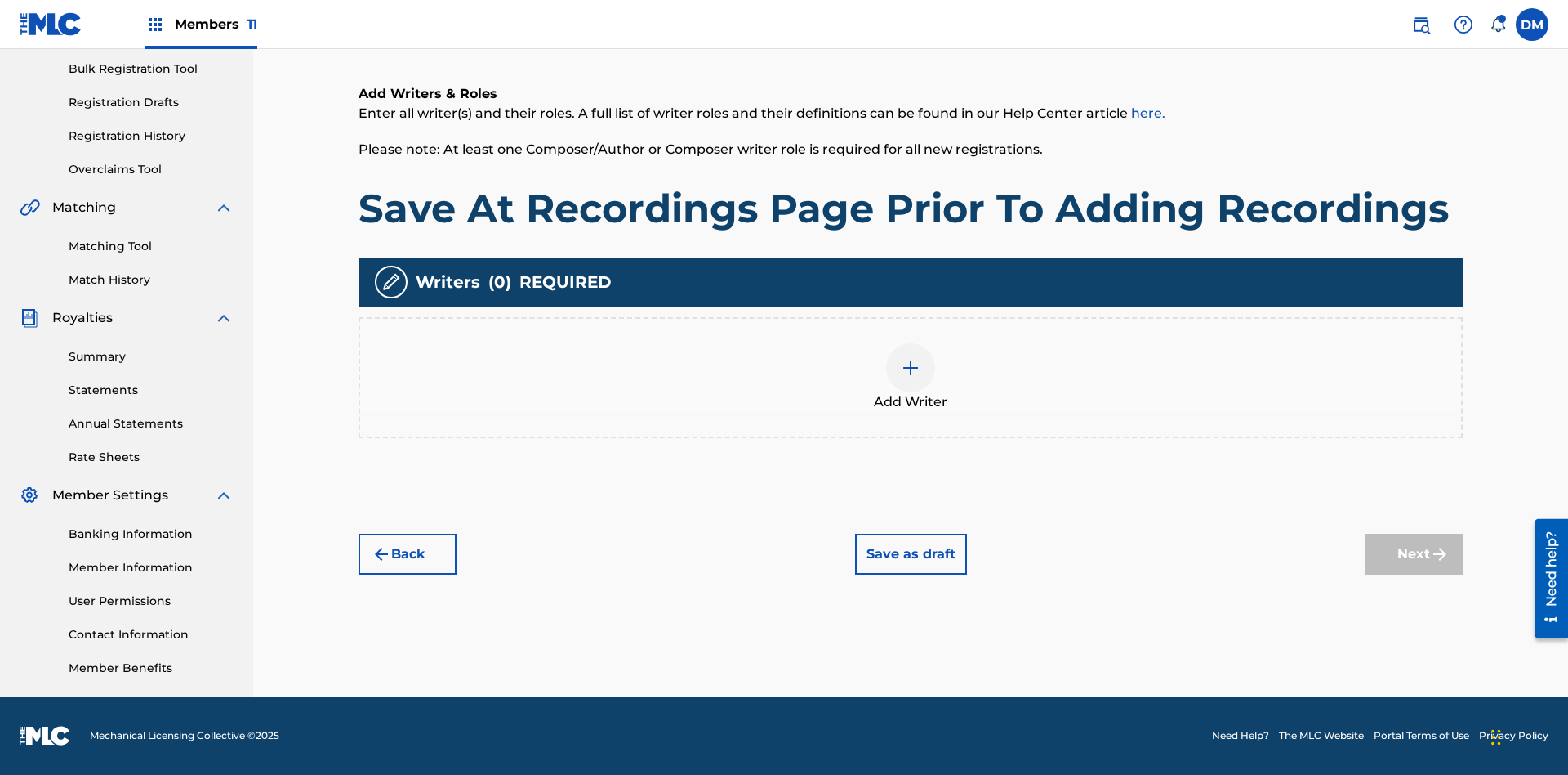
scroll to position [238, 0]
click at [911, 377] on img at bounding box center [911, 368] width 20 height 20
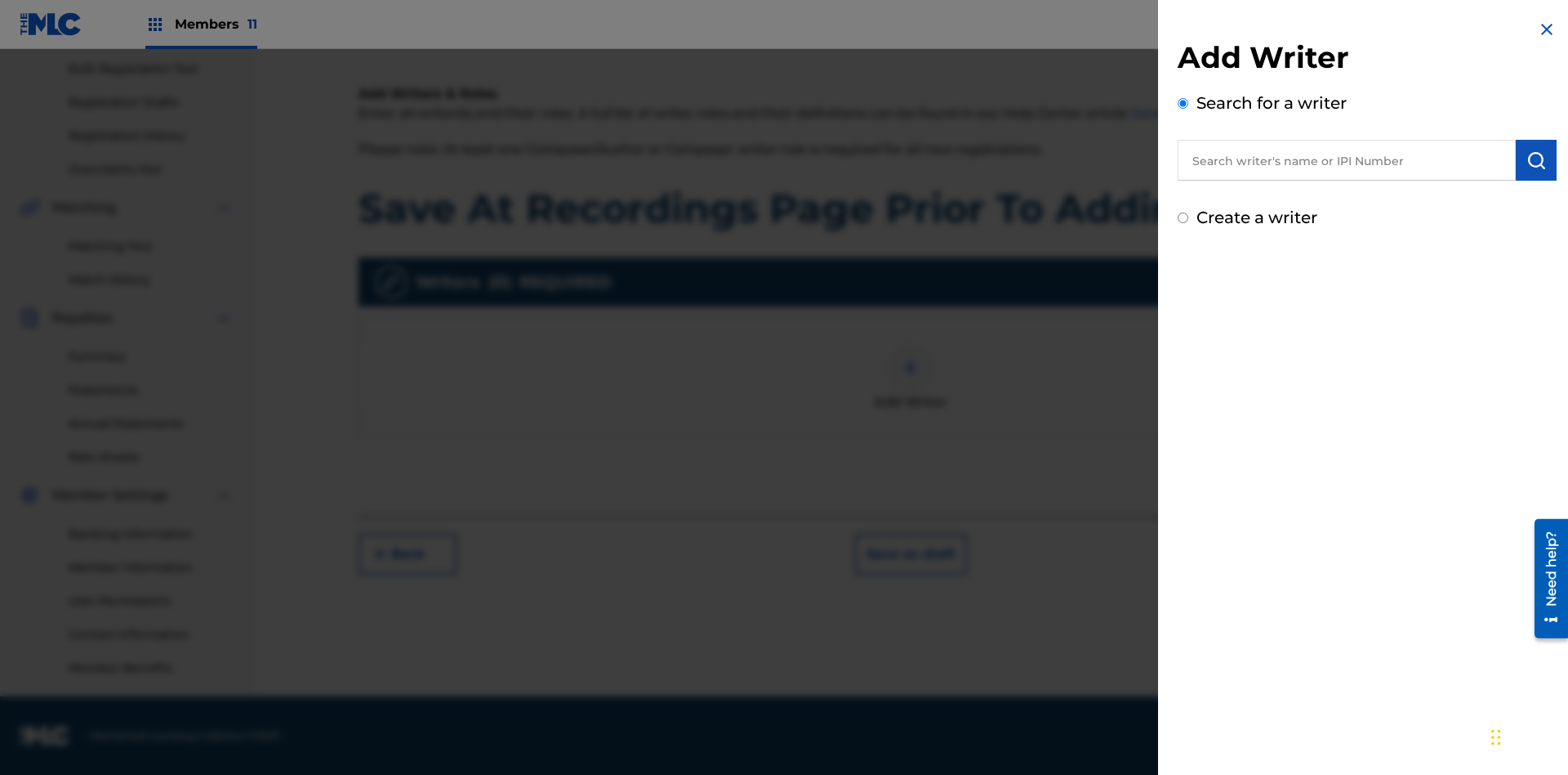
click at [1347, 160] on input "text" at bounding box center [1347, 159] width 338 height 40
type input "[PERSON_NAME]"
click at [1537, 160] on img "submit" at bounding box center [1537, 160] width 20 height 20
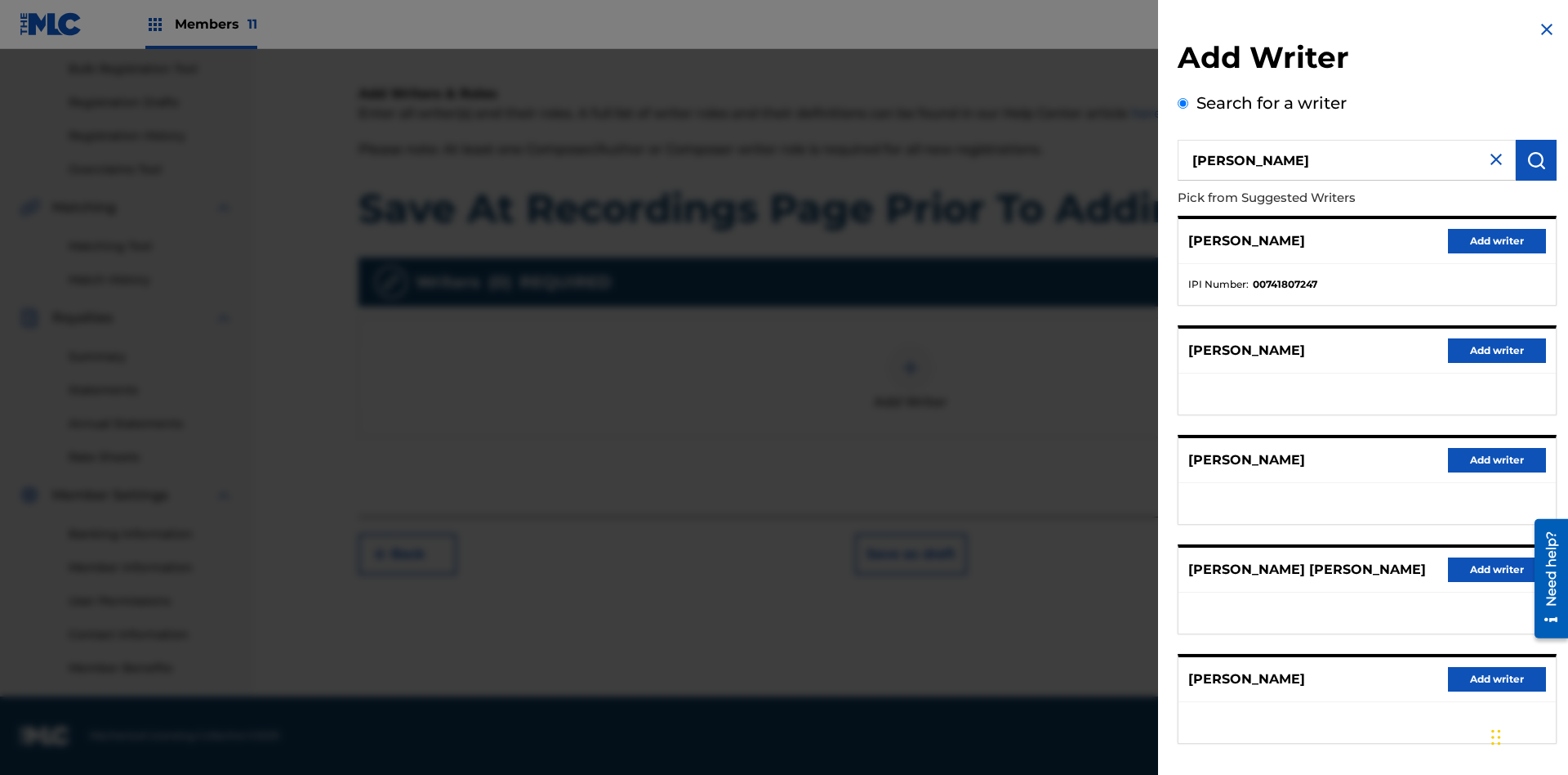
click at [1497, 240] on button "Add writer" at bounding box center [1497, 241] width 98 height 24
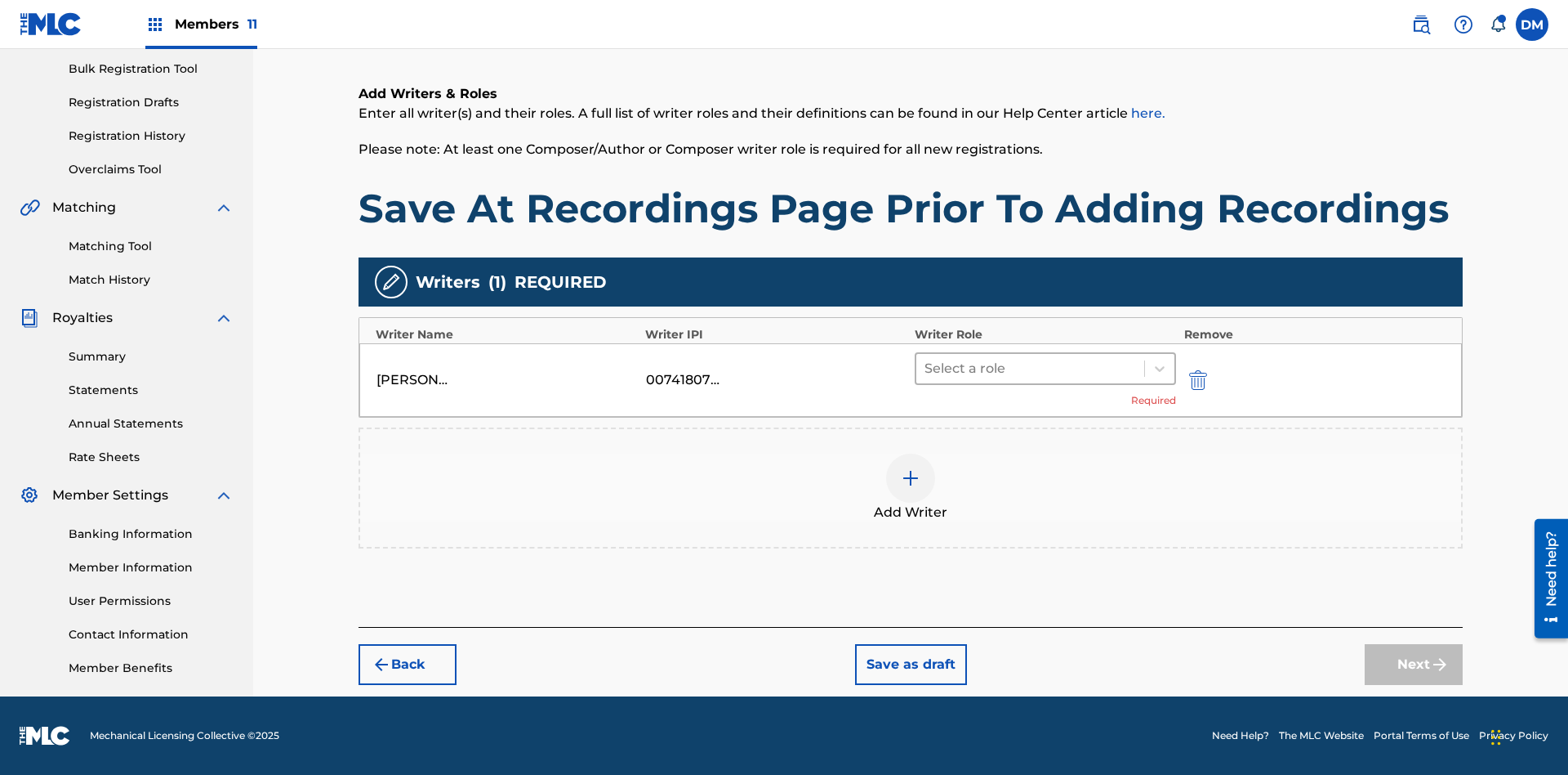
click at [926, 368] on input "text" at bounding box center [926, 369] width 4 height 20
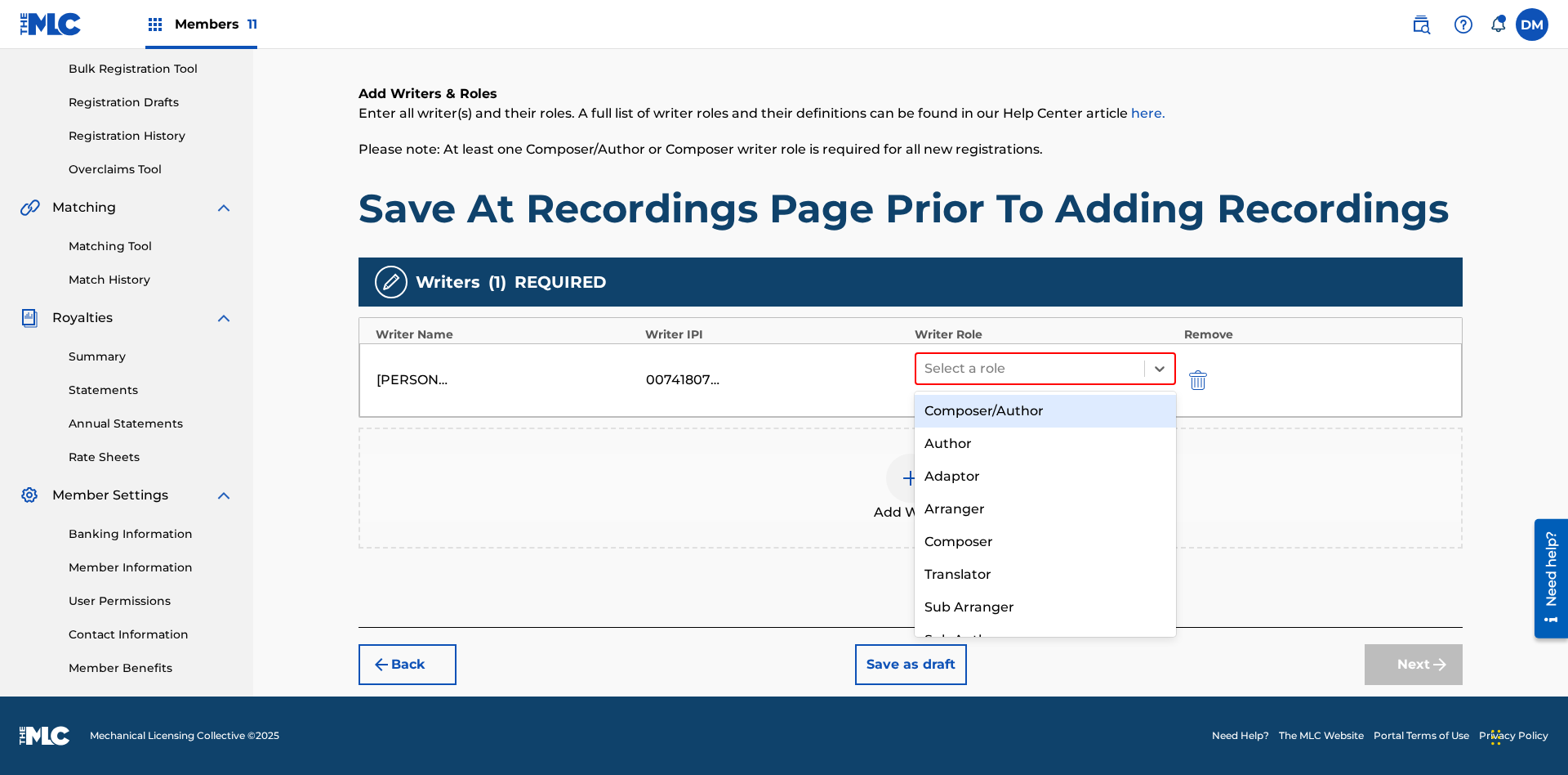
click at [1045, 541] on div "Composer" at bounding box center [1045, 542] width 261 height 32
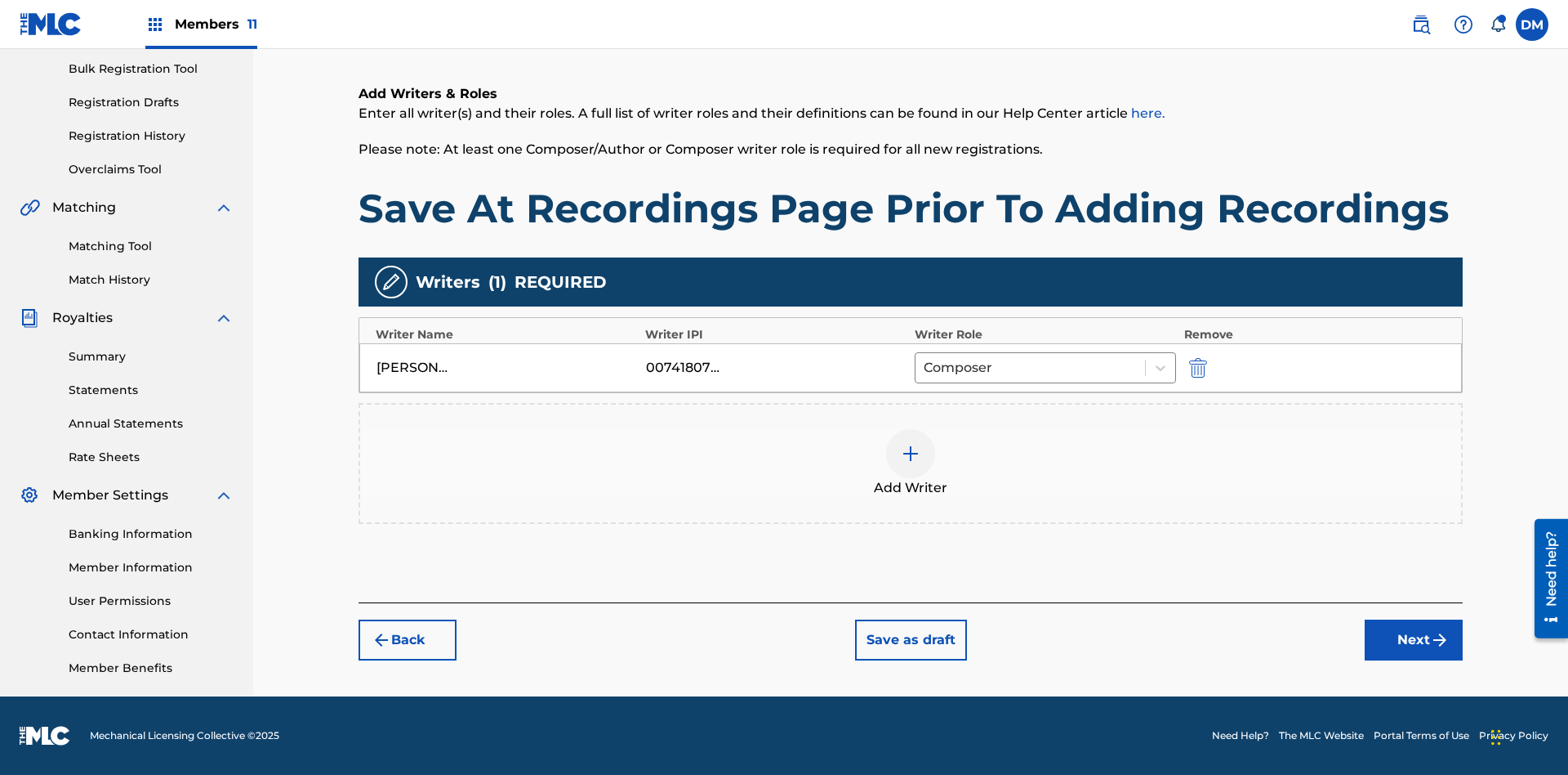
click at [1414, 640] on button "Next" at bounding box center [1413, 639] width 98 height 40
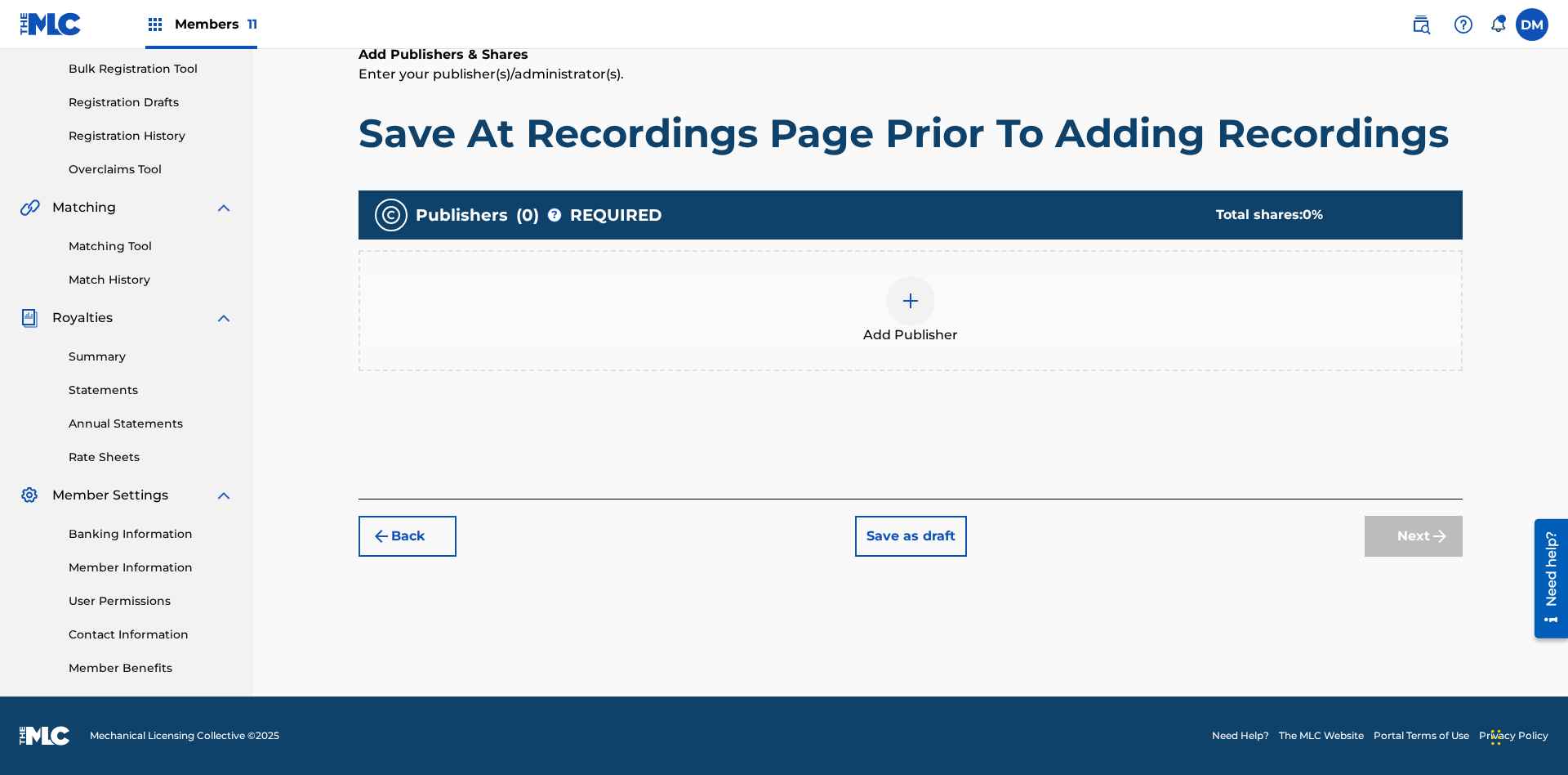
click at [911, 300] on img at bounding box center [911, 301] width 20 height 20
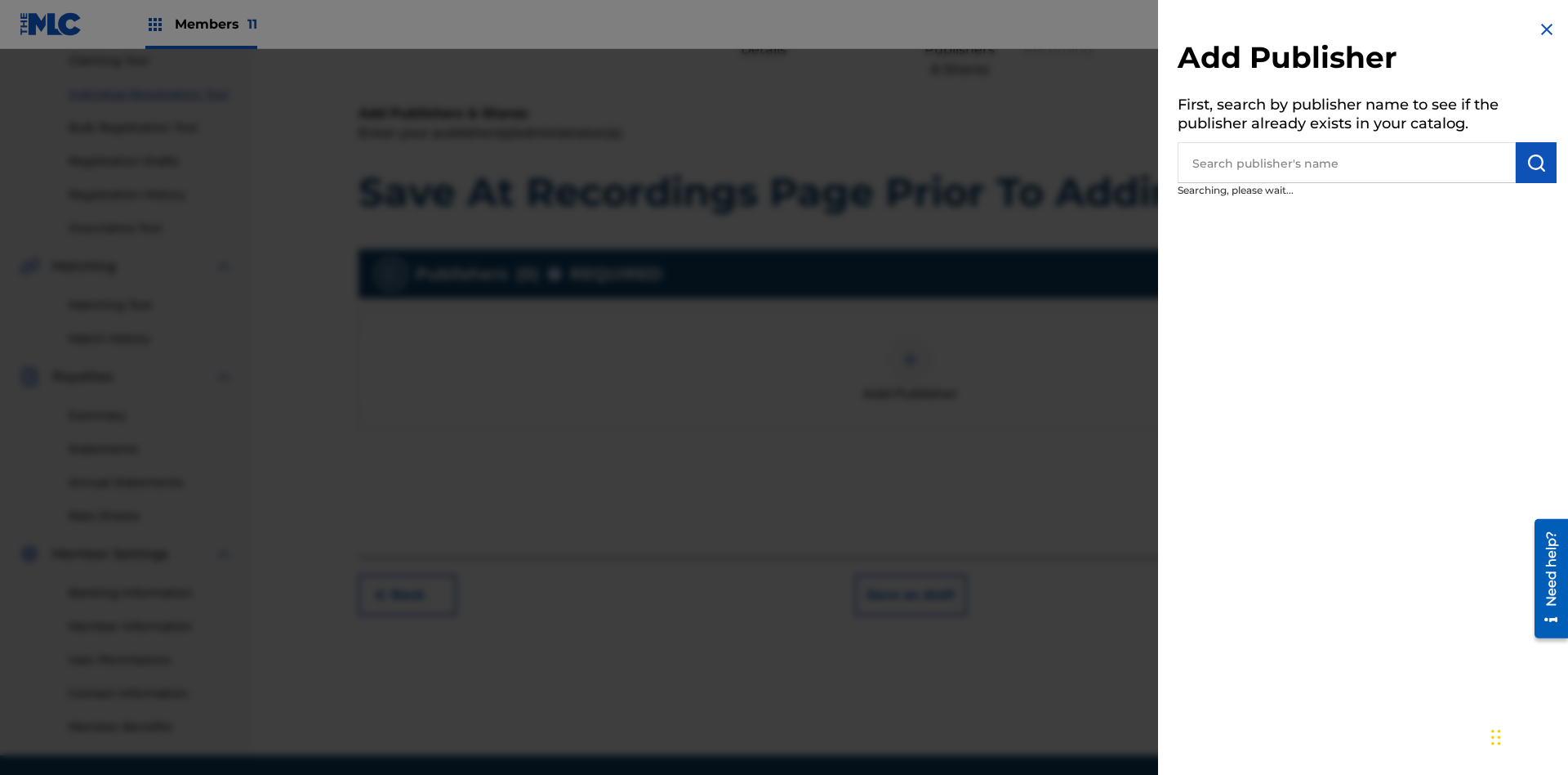
click at [1347, 163] on input "text" at bounding box center [1347, 162] width 338 height 40
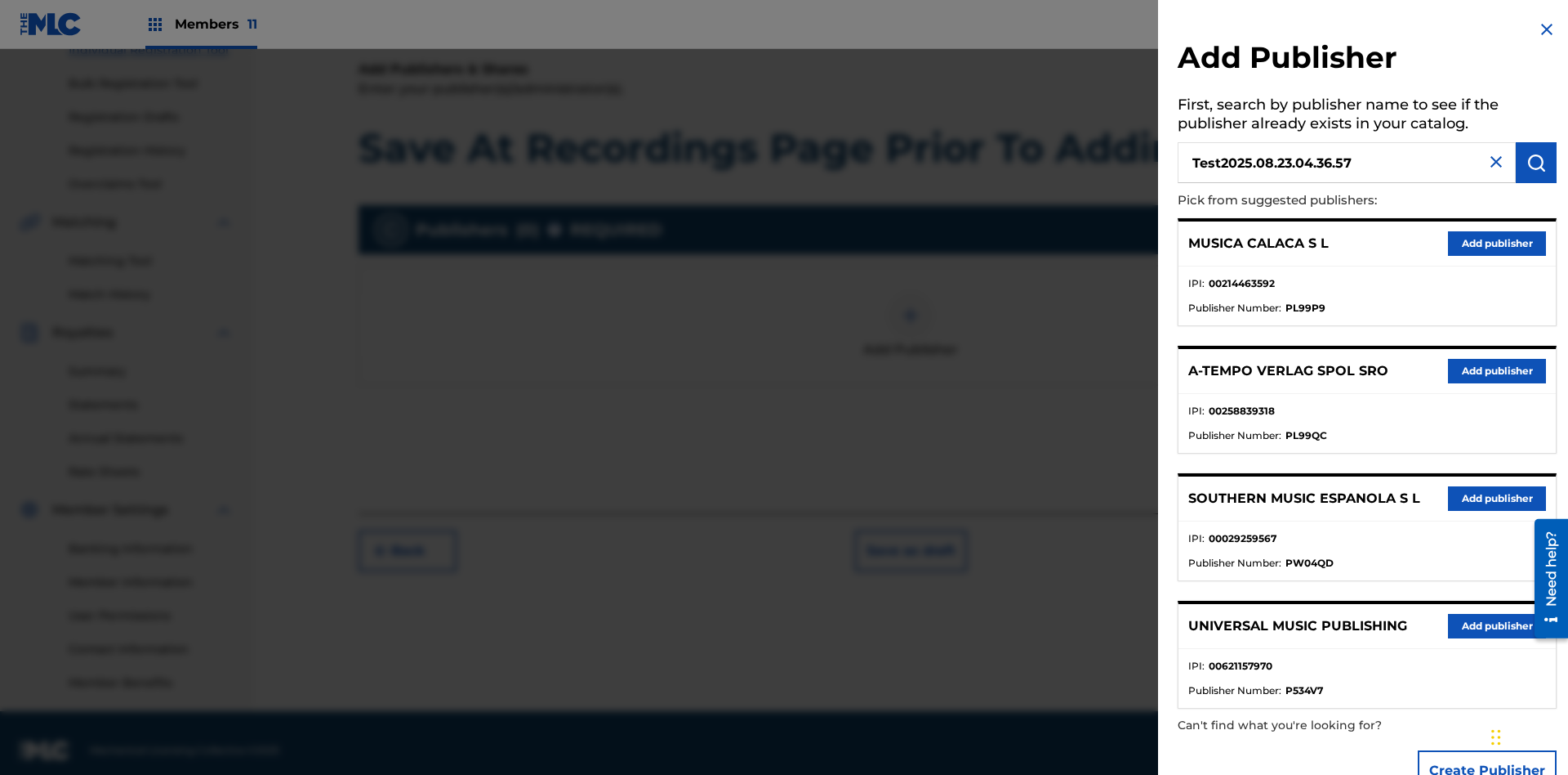
type input "Test2025.08.23.04.36.57"
click at [1537, 163] on img "submit" at bounding box center [1537, 163] width 20 height 20
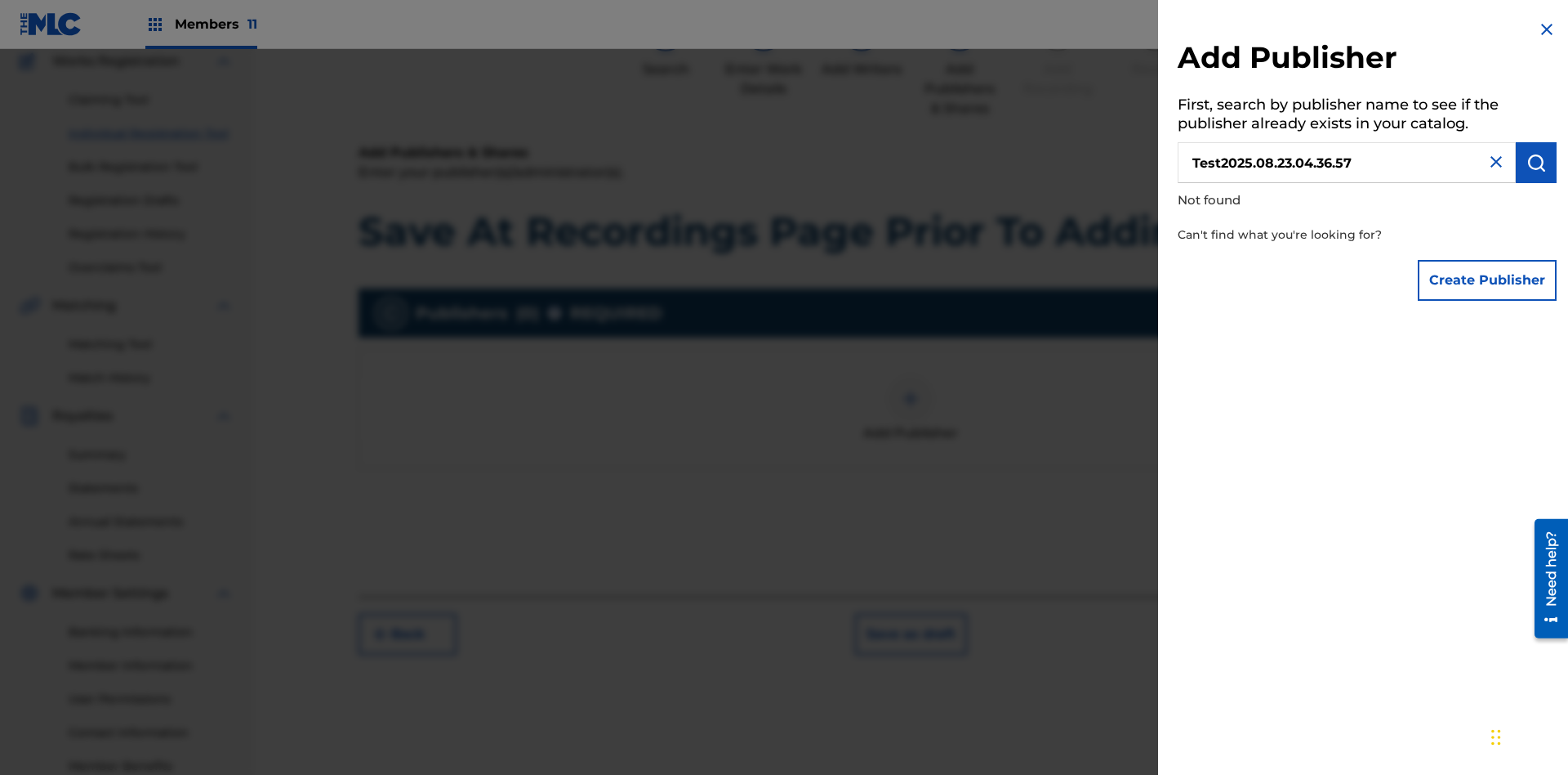
click at [1488, 280] on button "Create Publisher" at bounding box center [1487, 280] width 139 height 40
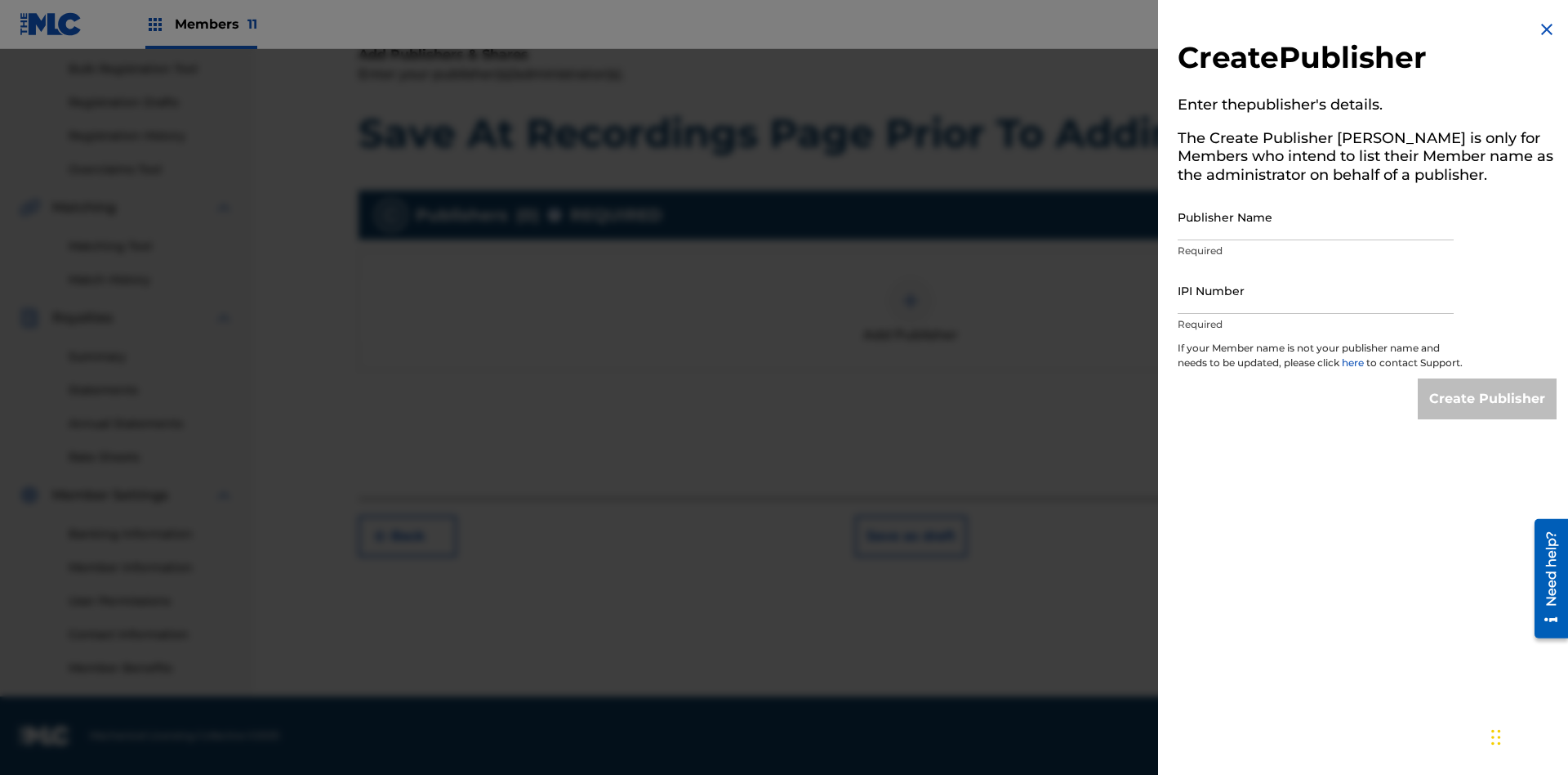
click at [1316, 217] on input "Publisher Name" at bounding box center [1316, 217] width 276 height 47
type input "Test2025.08.23.04.37.01"
click at [1316, 290] on input "IPI Number" at bounding box center [1316, 290] width 276 height 47
type input "00595839777"
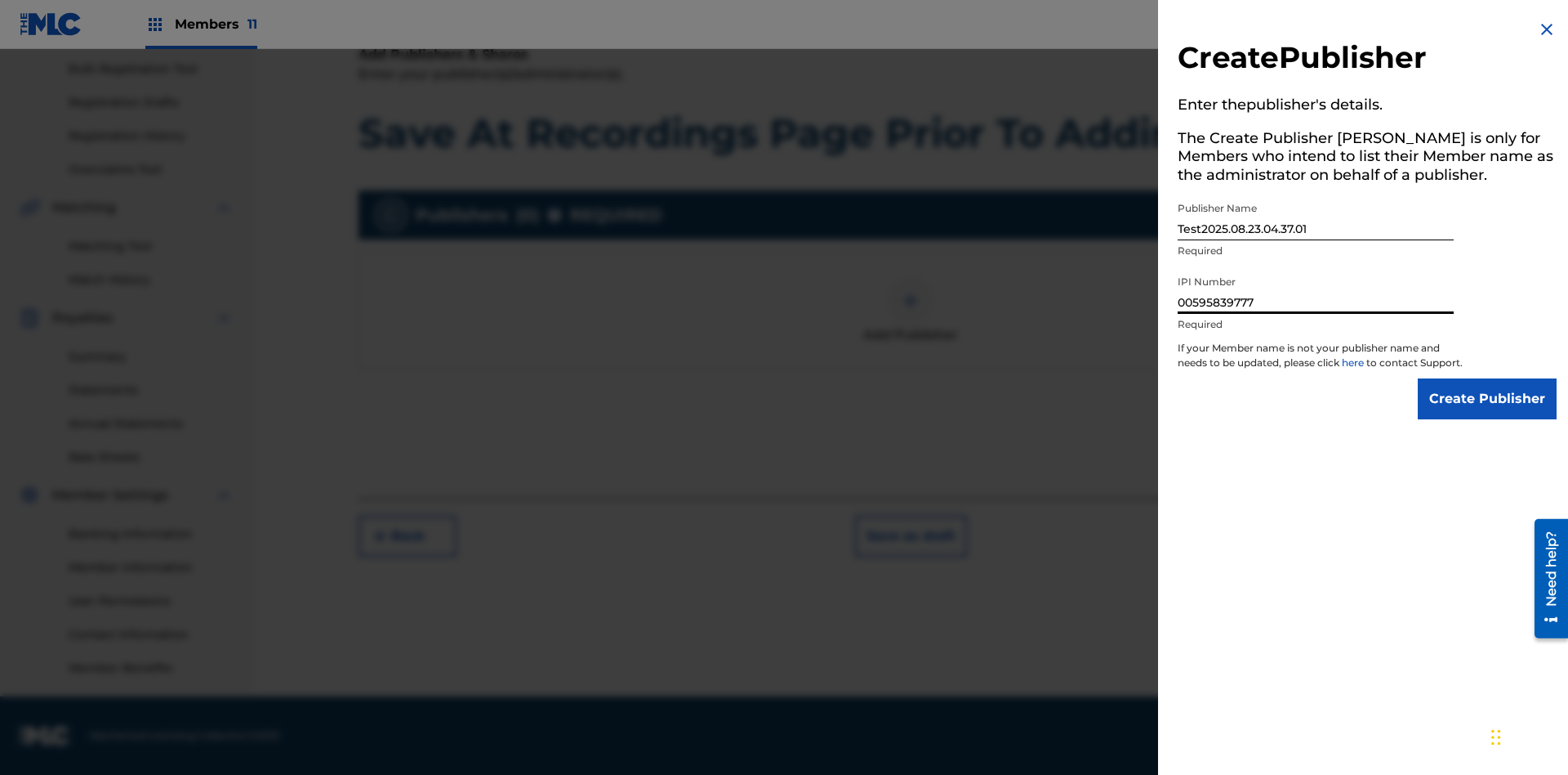
click at [1488, 414] on input "Create Publisher" at bounding box center [1487, 398] width 139 height 40
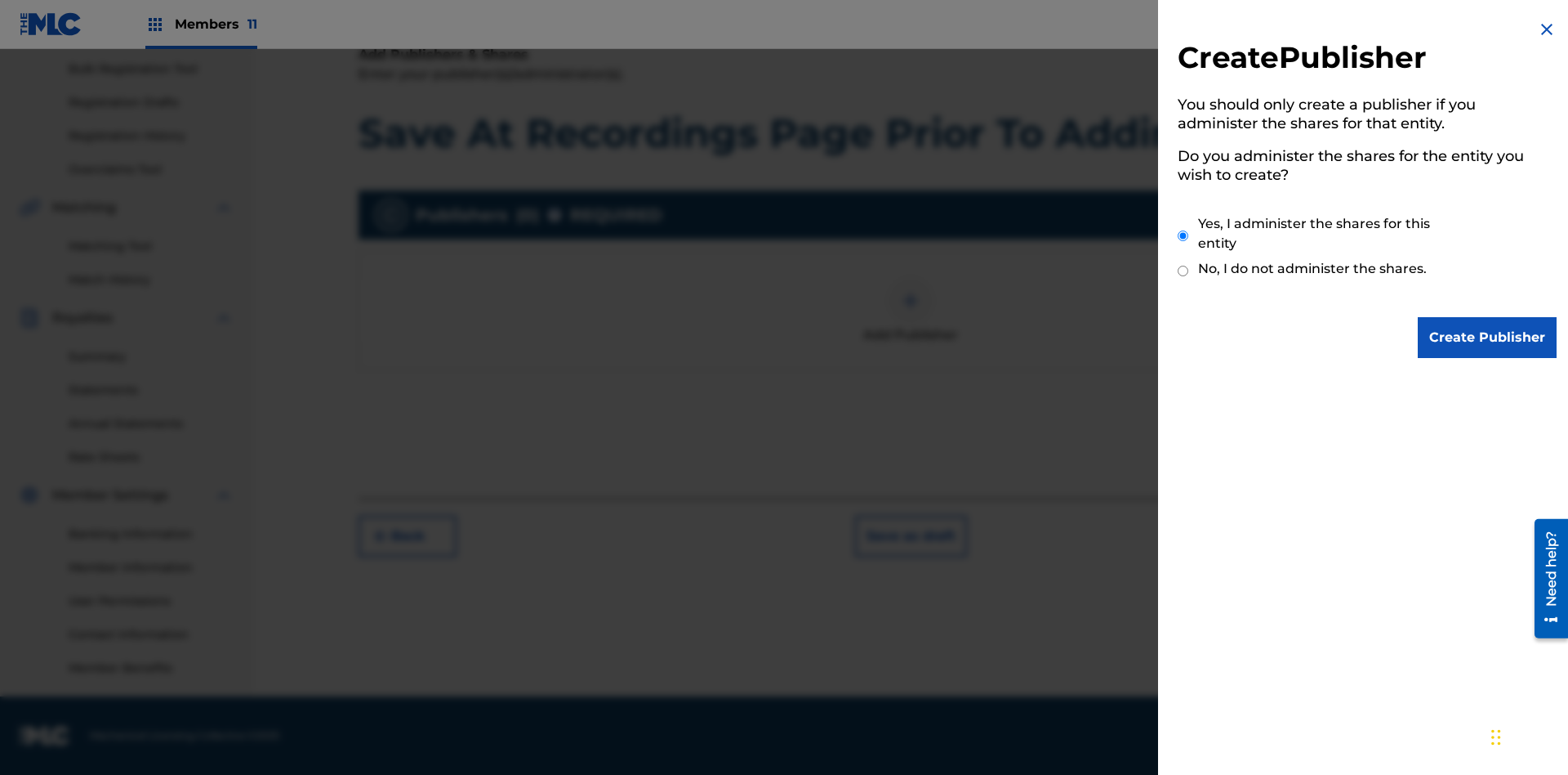
click at [1183, 236] on input "Yes, I administer the shares for this entity" at bounding box center [1183, 236] width 11 height 35
click at [1488, 337] on input "Create Publisher" at bounding box center [1487, 337] width 139 height 40
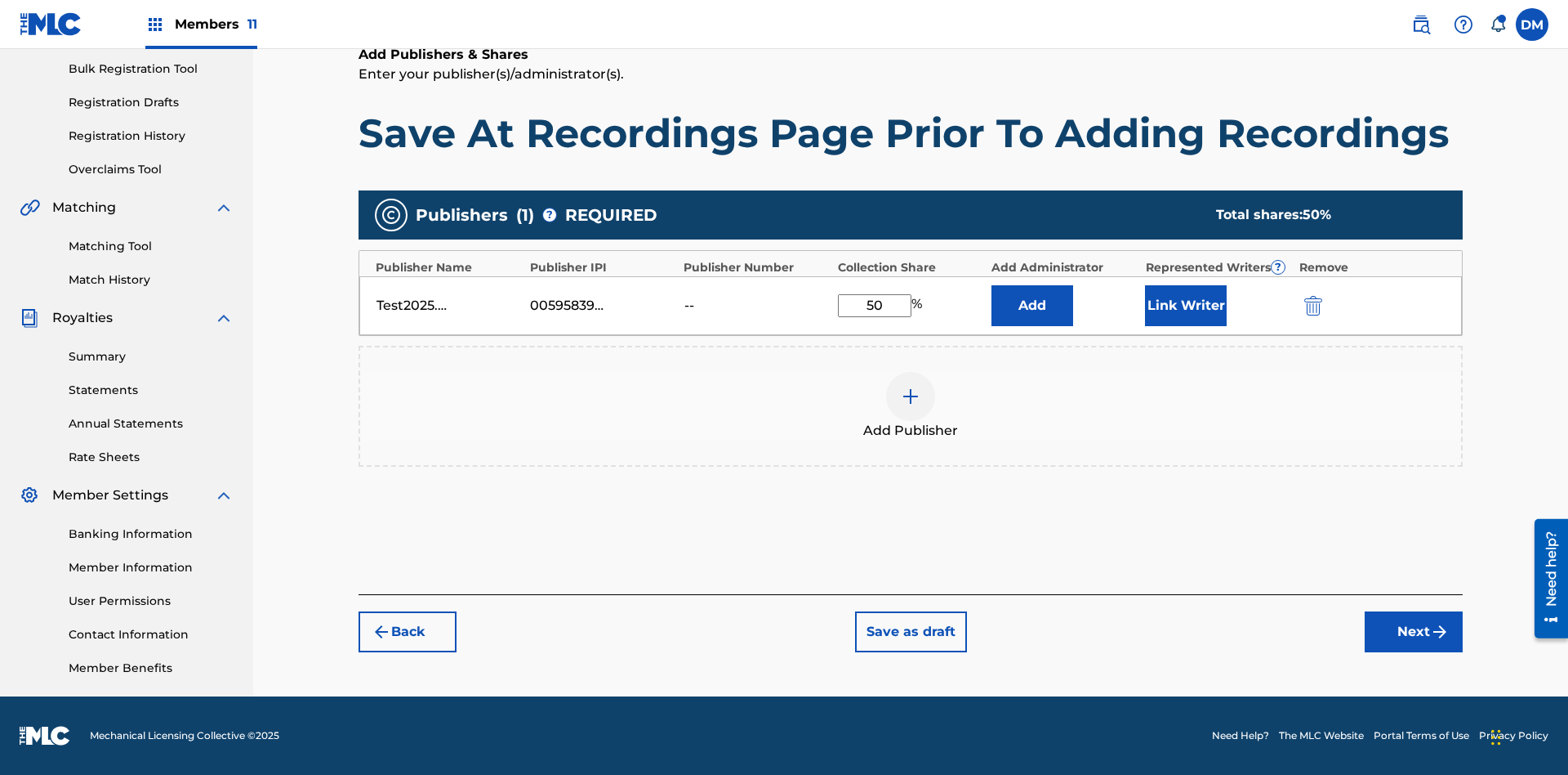
type input "50"
click at [1186, 305] on button "Link Writer" at bounding box center [1186, 305] width 82 height 40
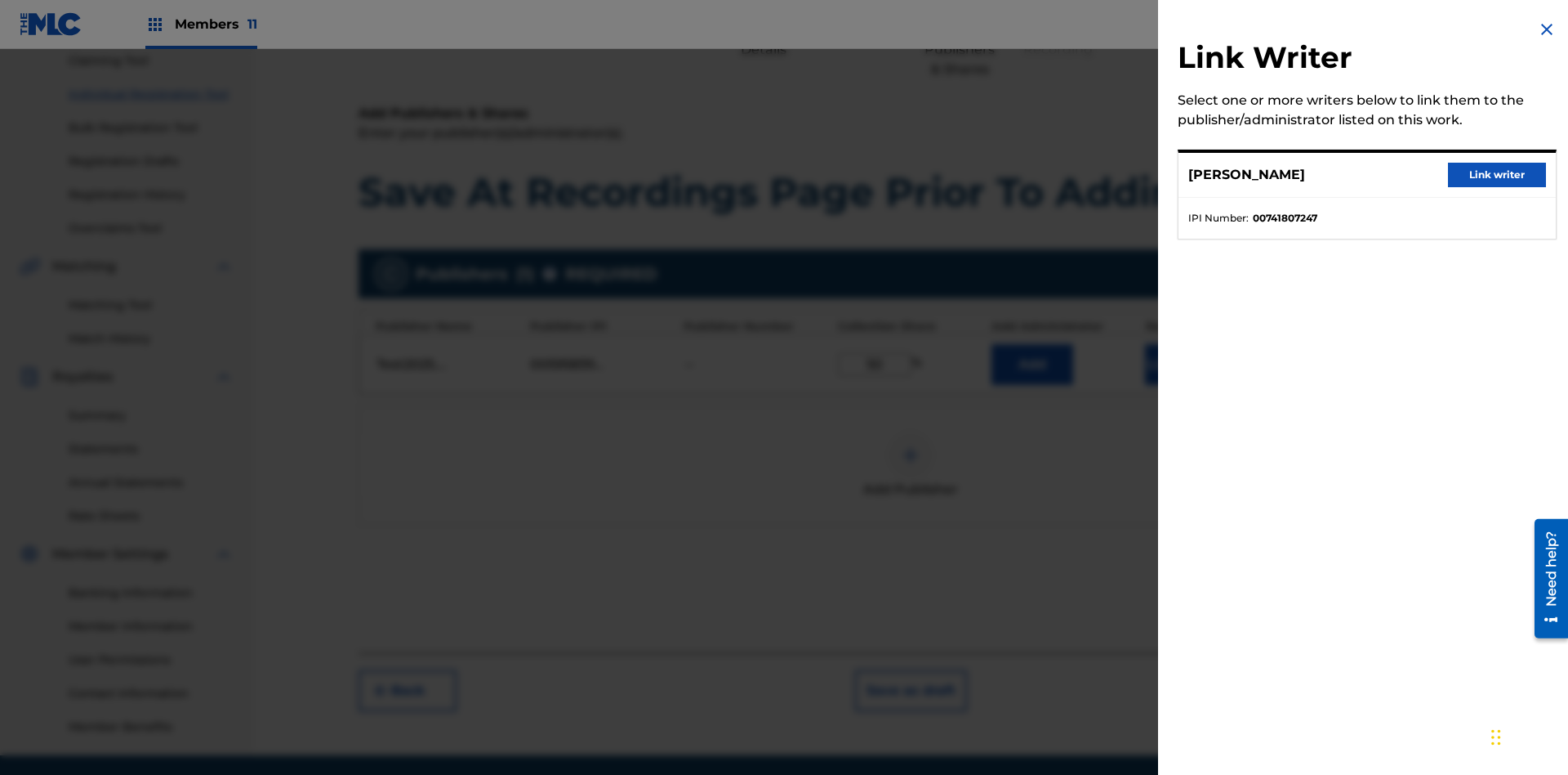
click at [1497, 175] on button "Link writer" at bounding box center [1497, 174] width 98 height 24
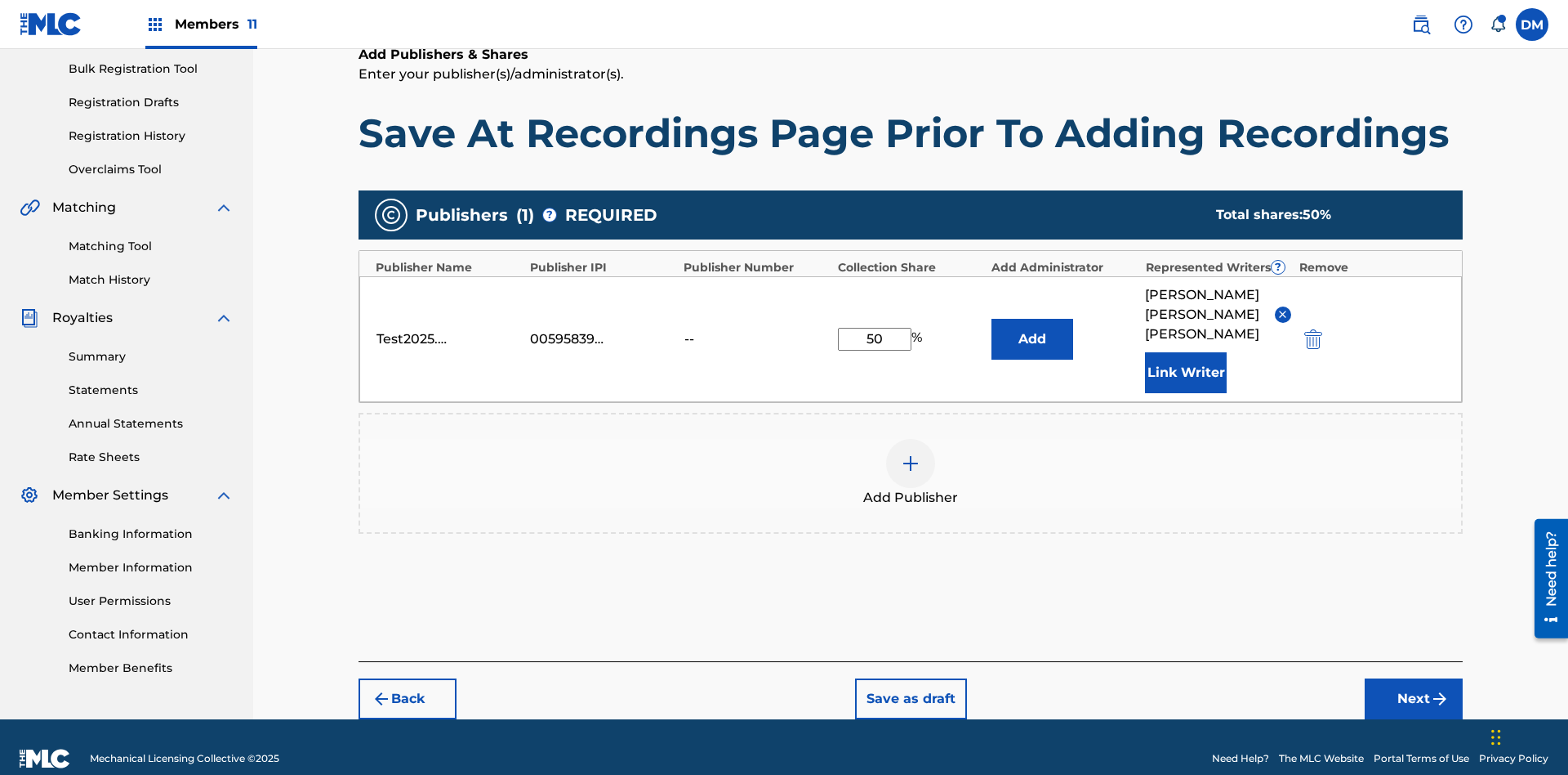
click at [1186, 352] on button "Link Writer" at bounding box center [1186, 372] width 82 height 40
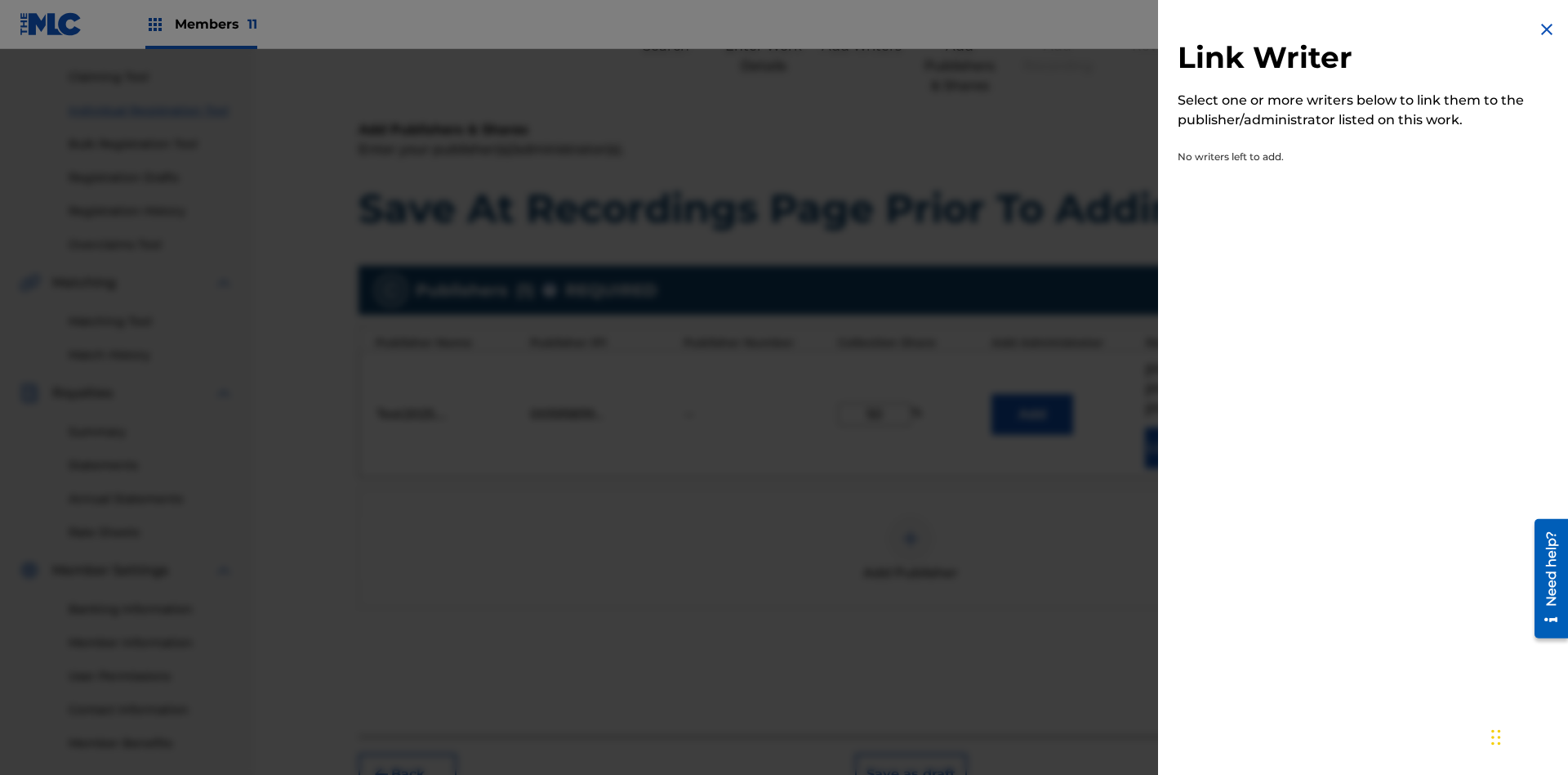
click at [1547, 30] on img at bounding box center [1547, 30] width 20 height 20
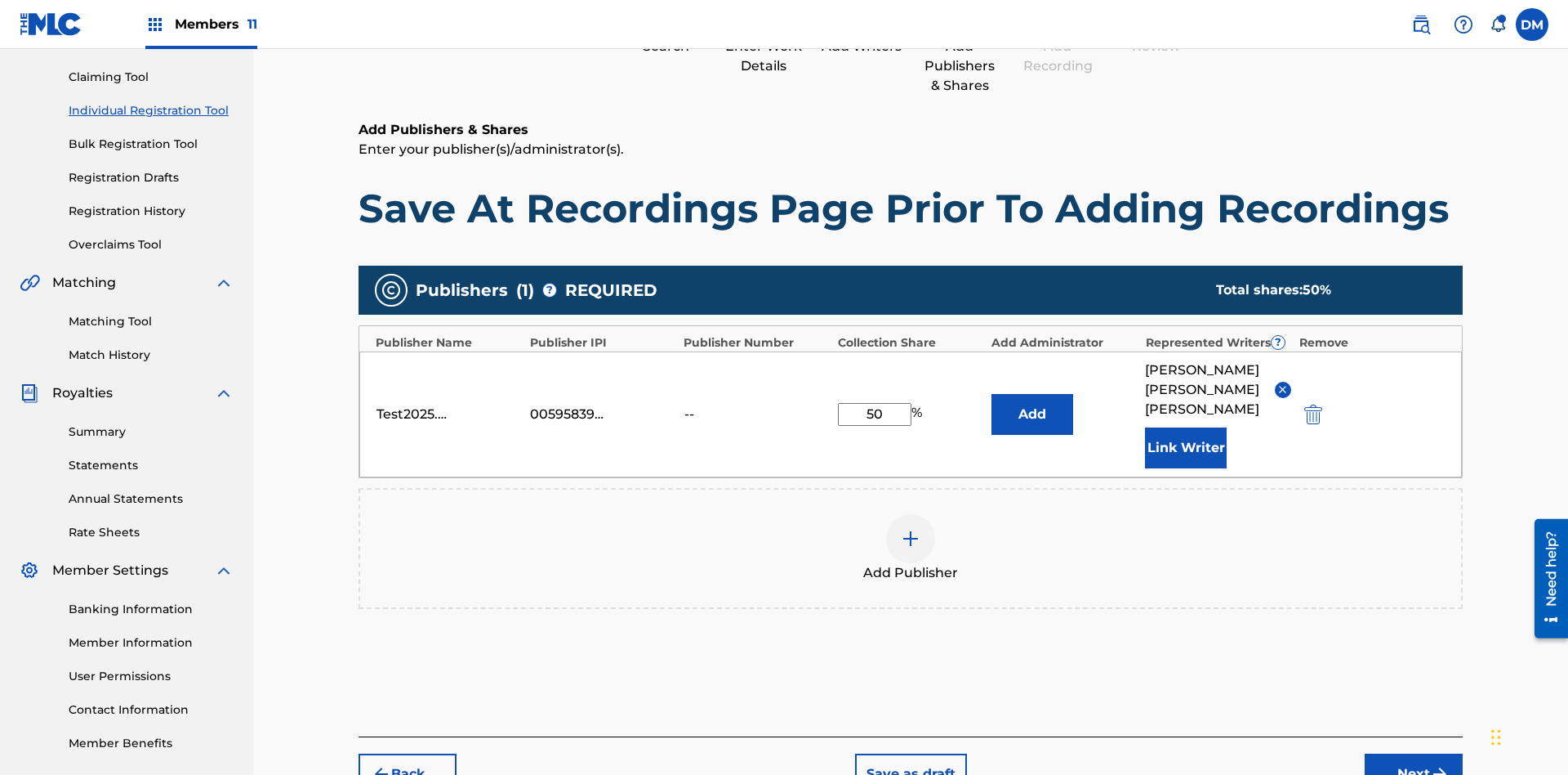
scroll to position [242, 0]
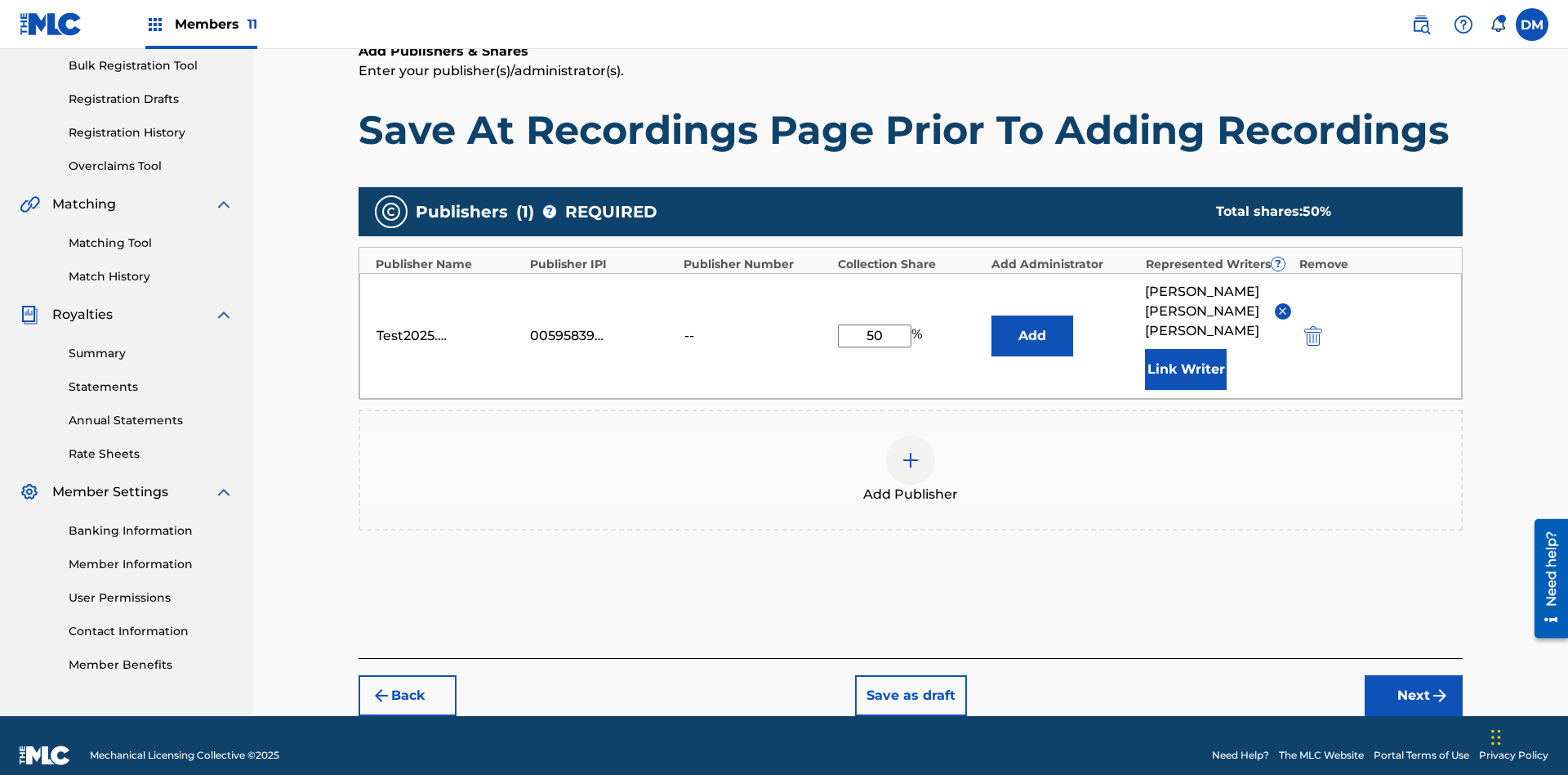
click at [1032, 325] on button "Add" at bounding box center [1032, 335] width 82 height 40
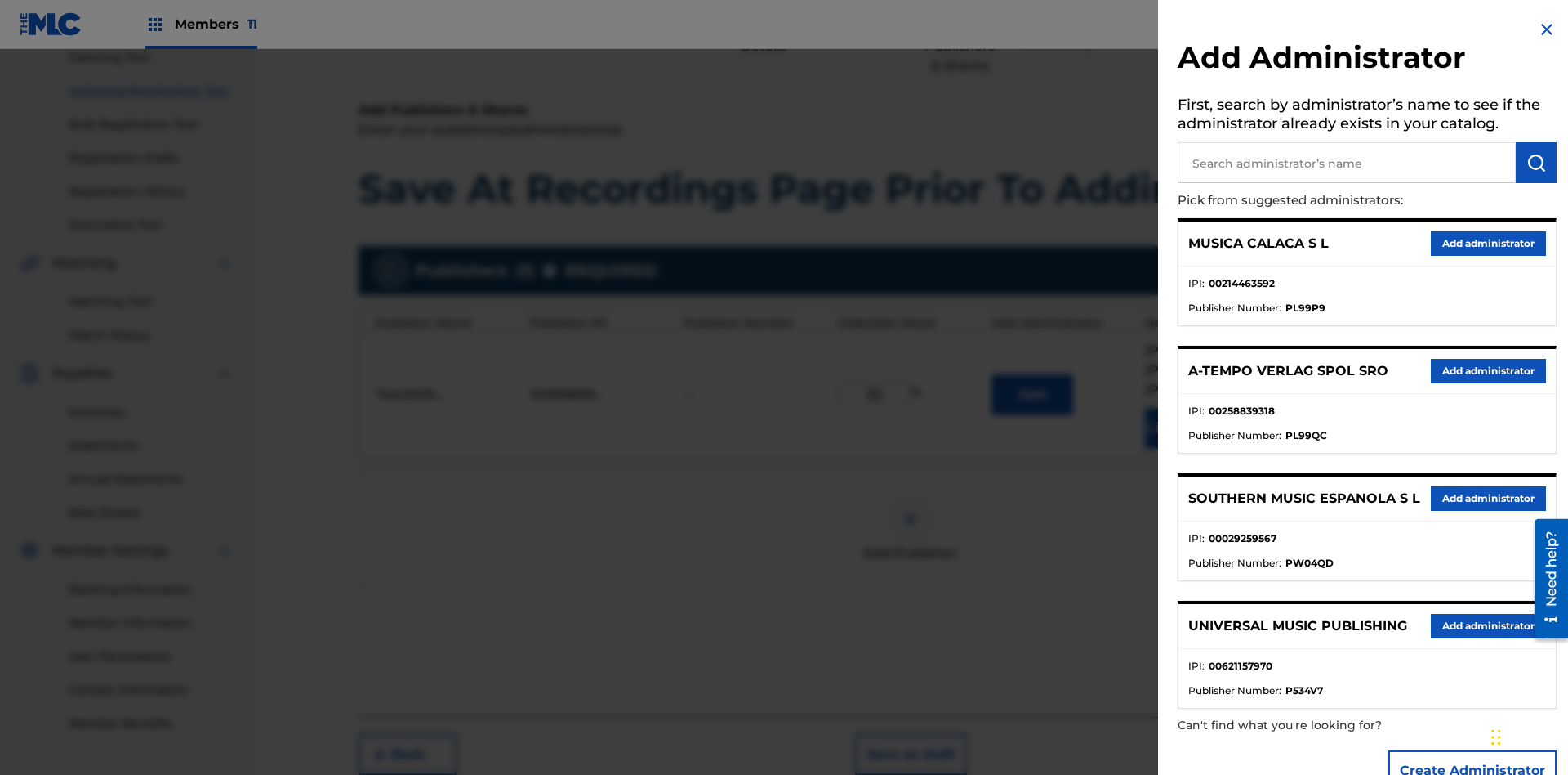
click at [1347, 163] on input "text" at bounding box center [1347, 162] width 338 height 40
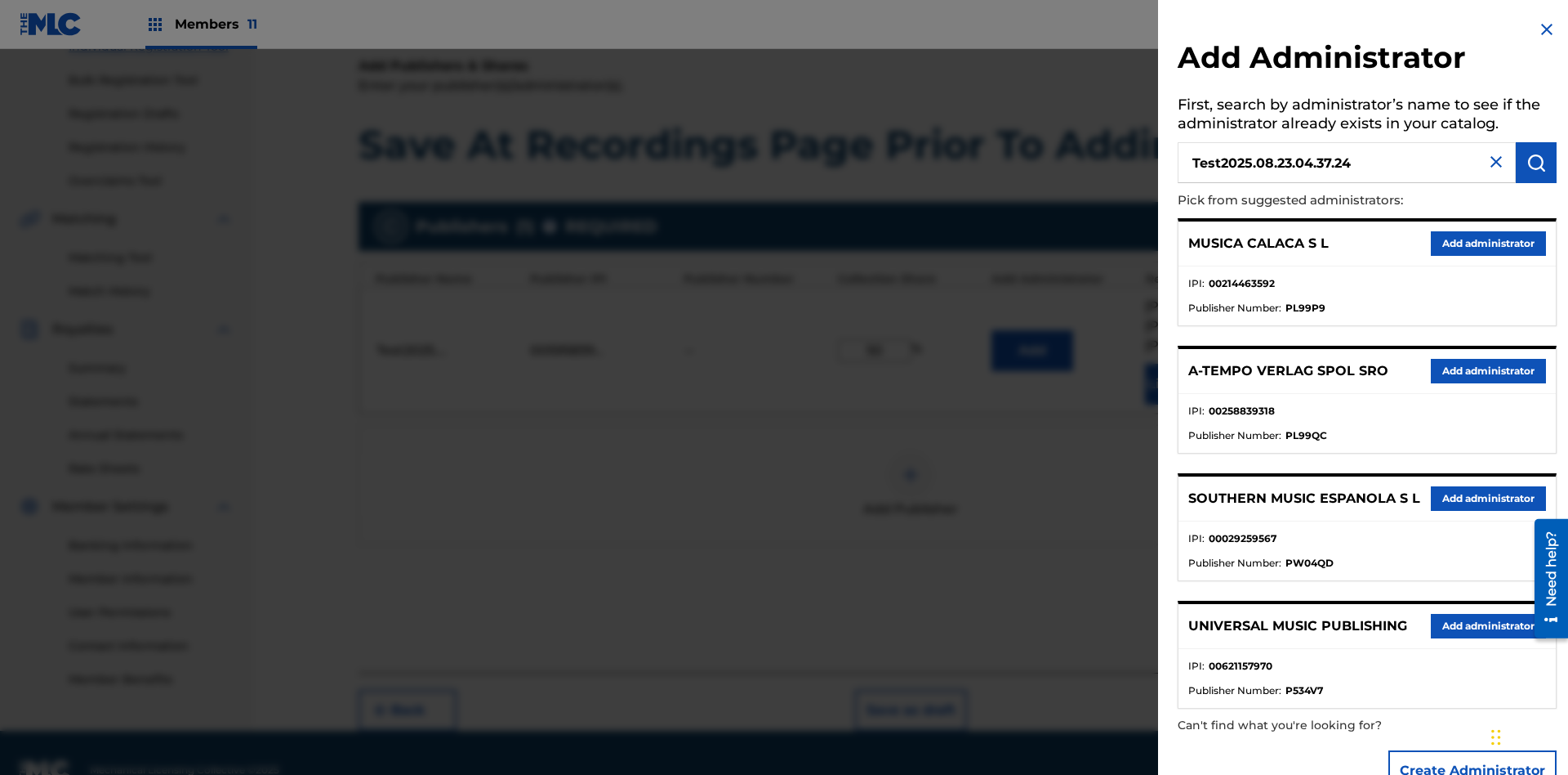
type input "Test2025.08.23.04.37.24"
click at [1537, 163] on img "submit" at bounding box center [1537, 163] width 20 height 20
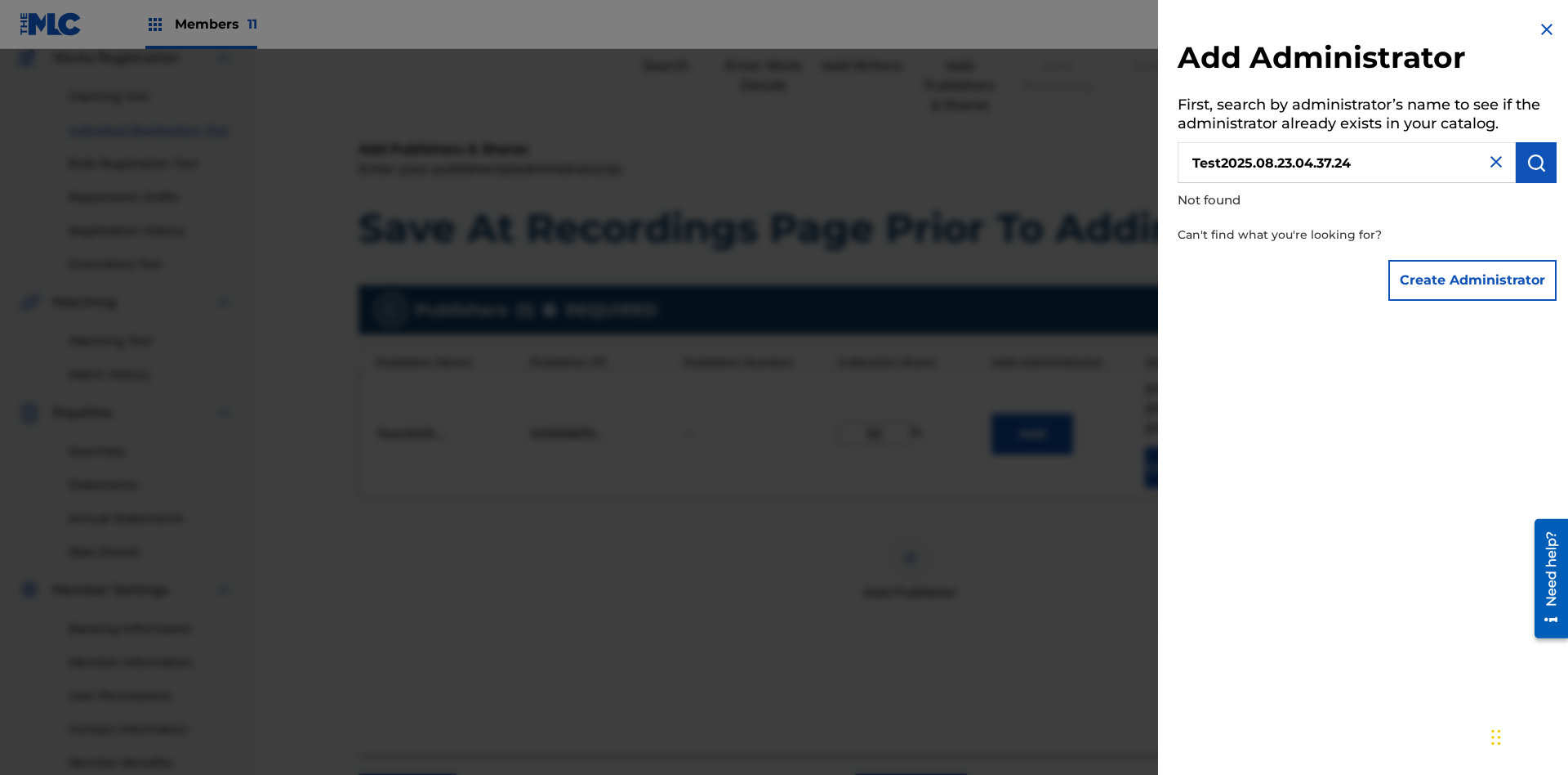
click at [1474, 280] on button "Create Administrator" at bounding box center [1472, 280] width 168 height 40
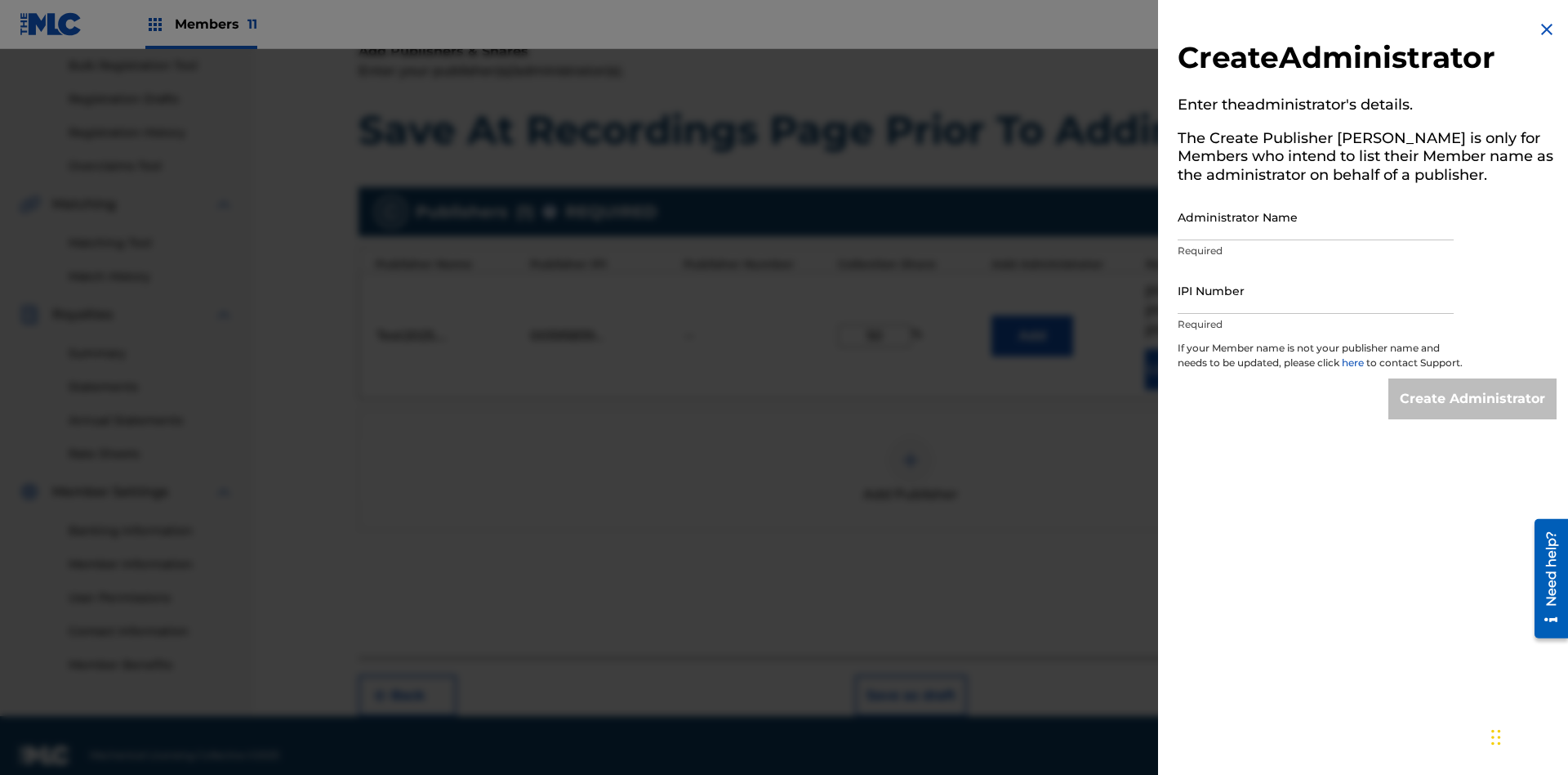
click at [1316, 217] on input "Administrator Name" at bounding box center [1316, 217] width 276 height 47
type input "Test2025.08.23.04.37.29"
click at [1316, 290] on input "IPI Number" at bounding box center [1316, 290] width 276 height 47
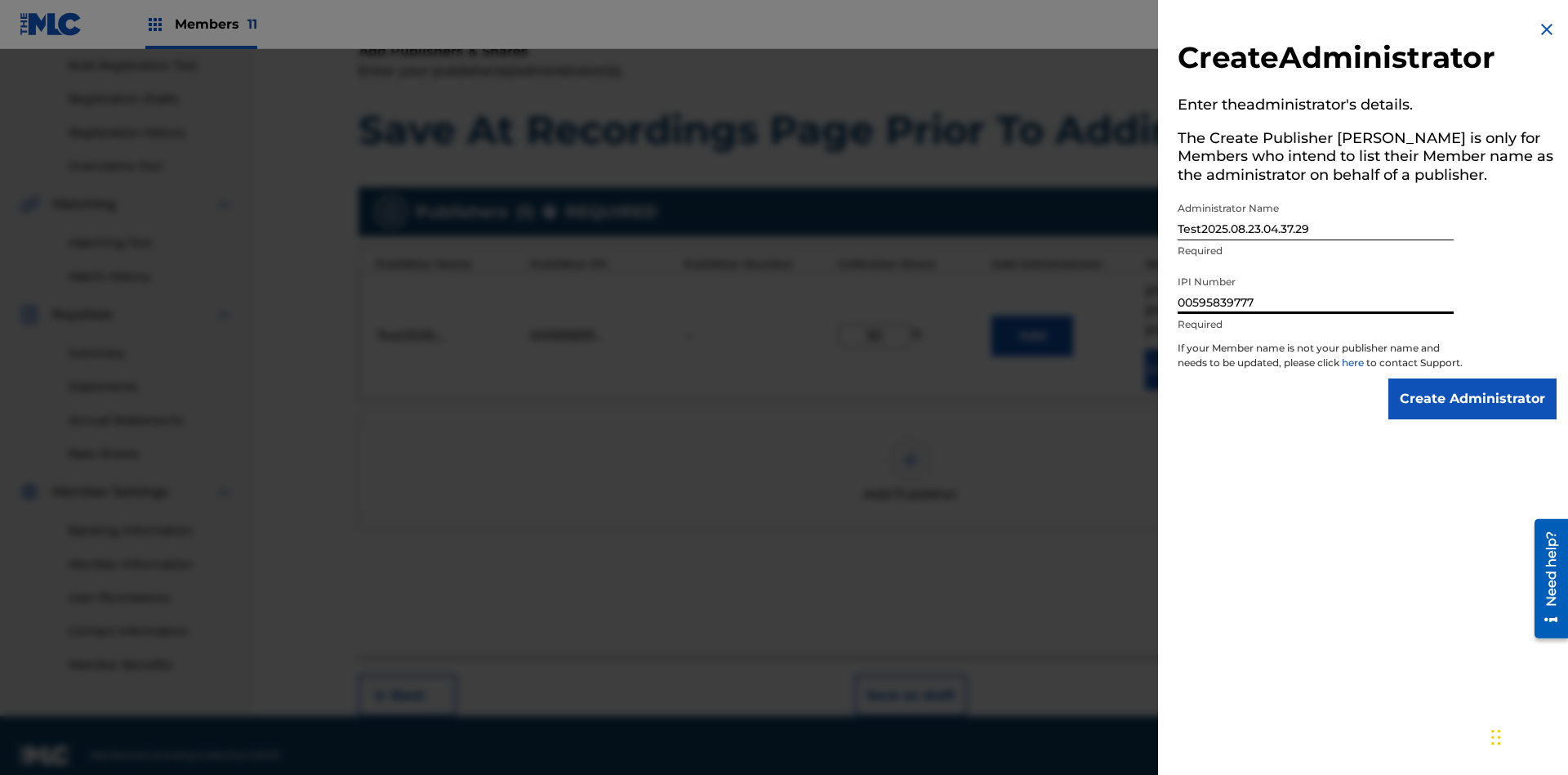
type input "00595839777"
click at [1474, 414] on input "Create Administrator" at bounding box center [1472, 398] width 168 height 40
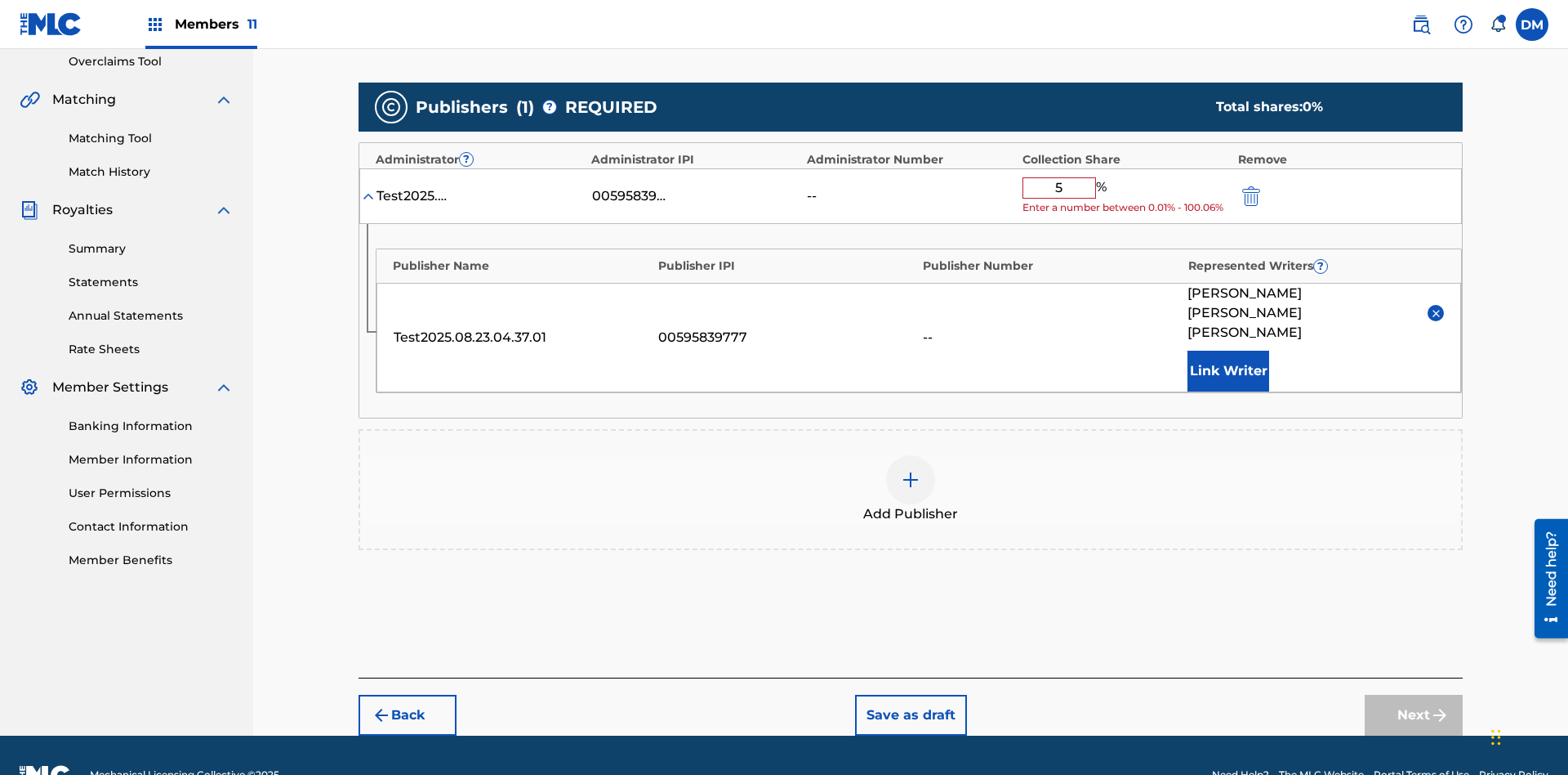
type input "50"
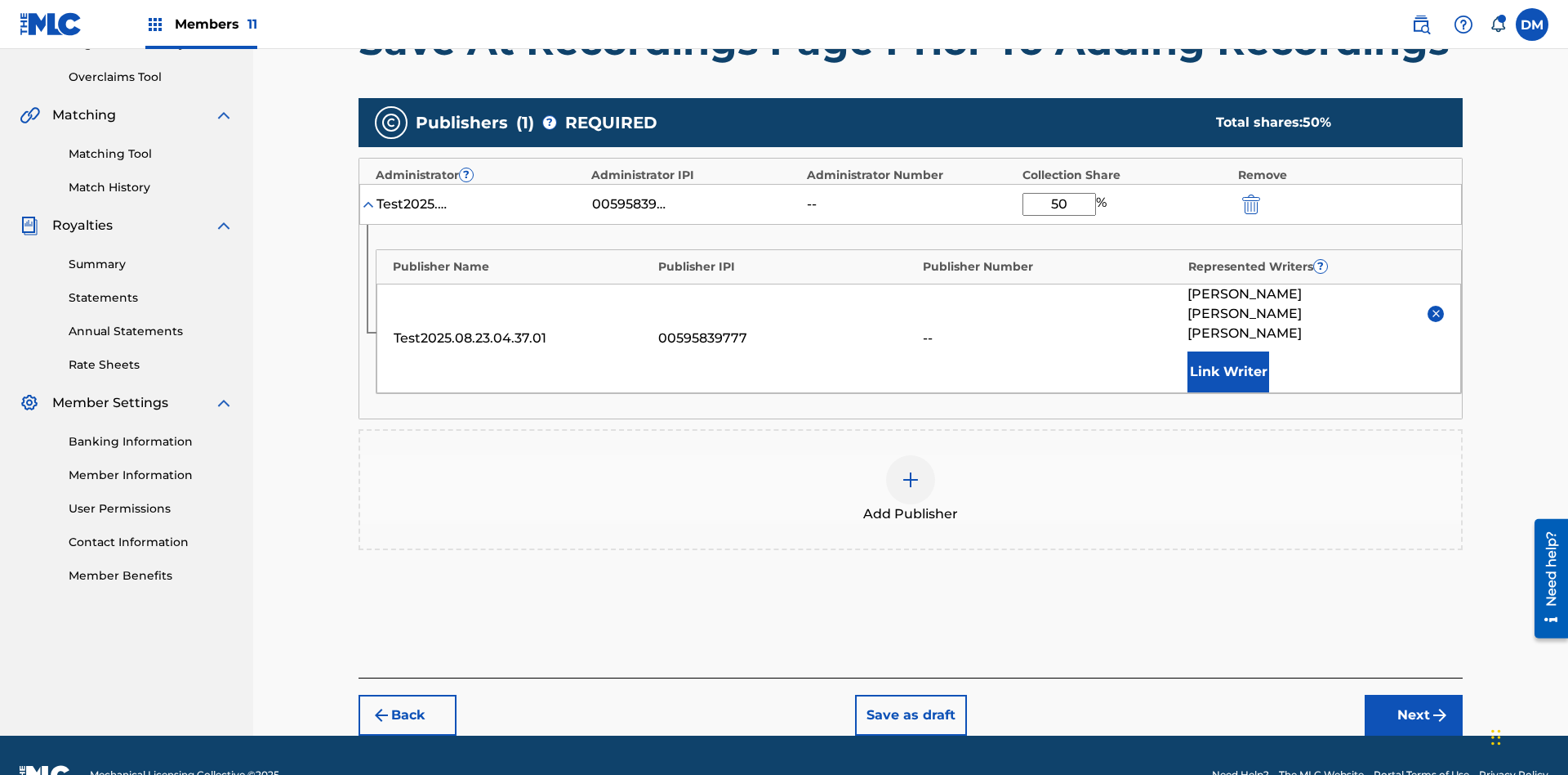
click at [1414, 695] on button "Next" at bounding box center [1413, 715] width 98 height 40
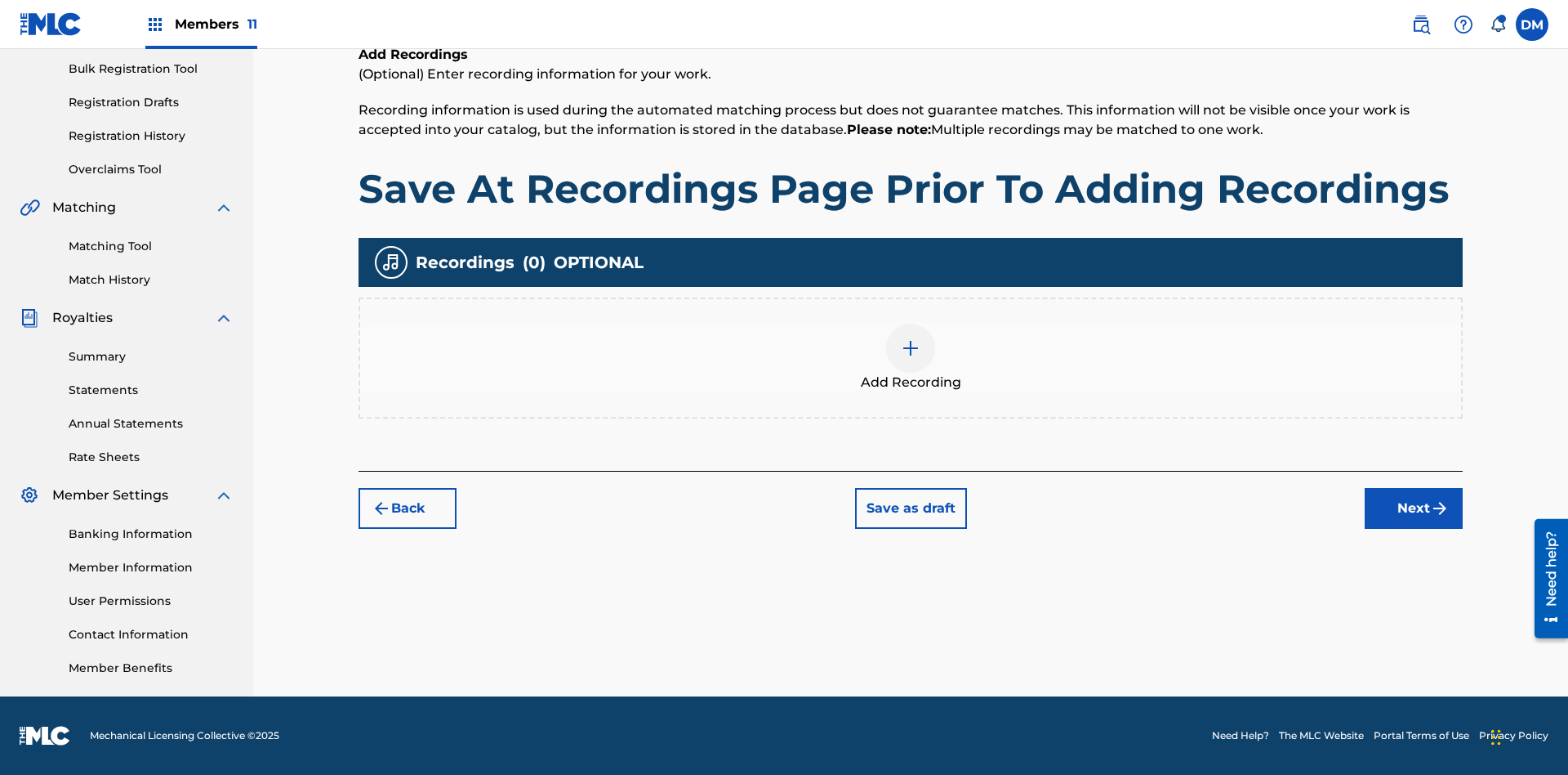
click at [910, 508] on button "Save as draft" at bounding box center [911, 508] width 112 height 40
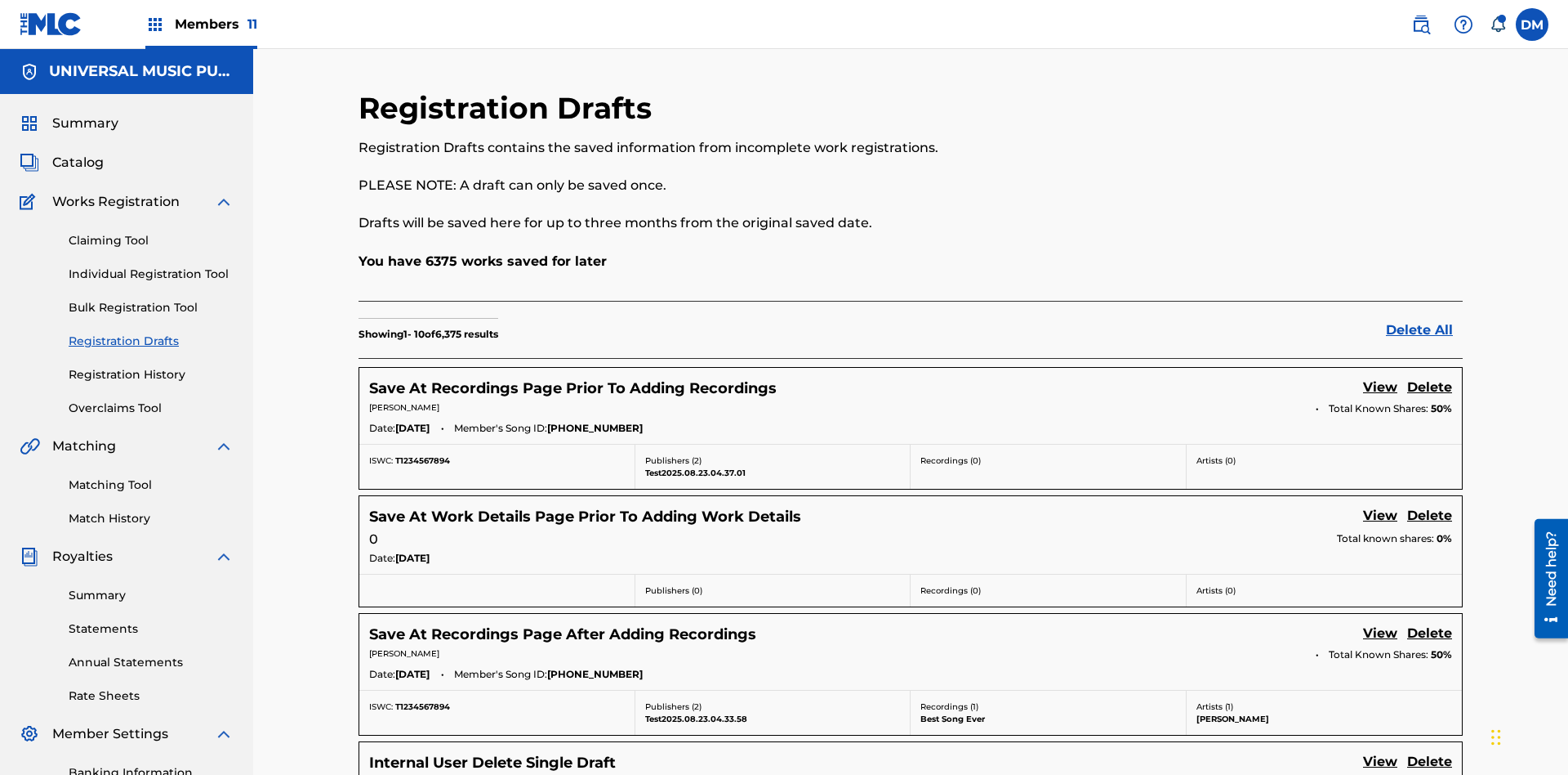
click at [1380, 378] on link "View" at bounding box center [1380, 388] width 34 height 22
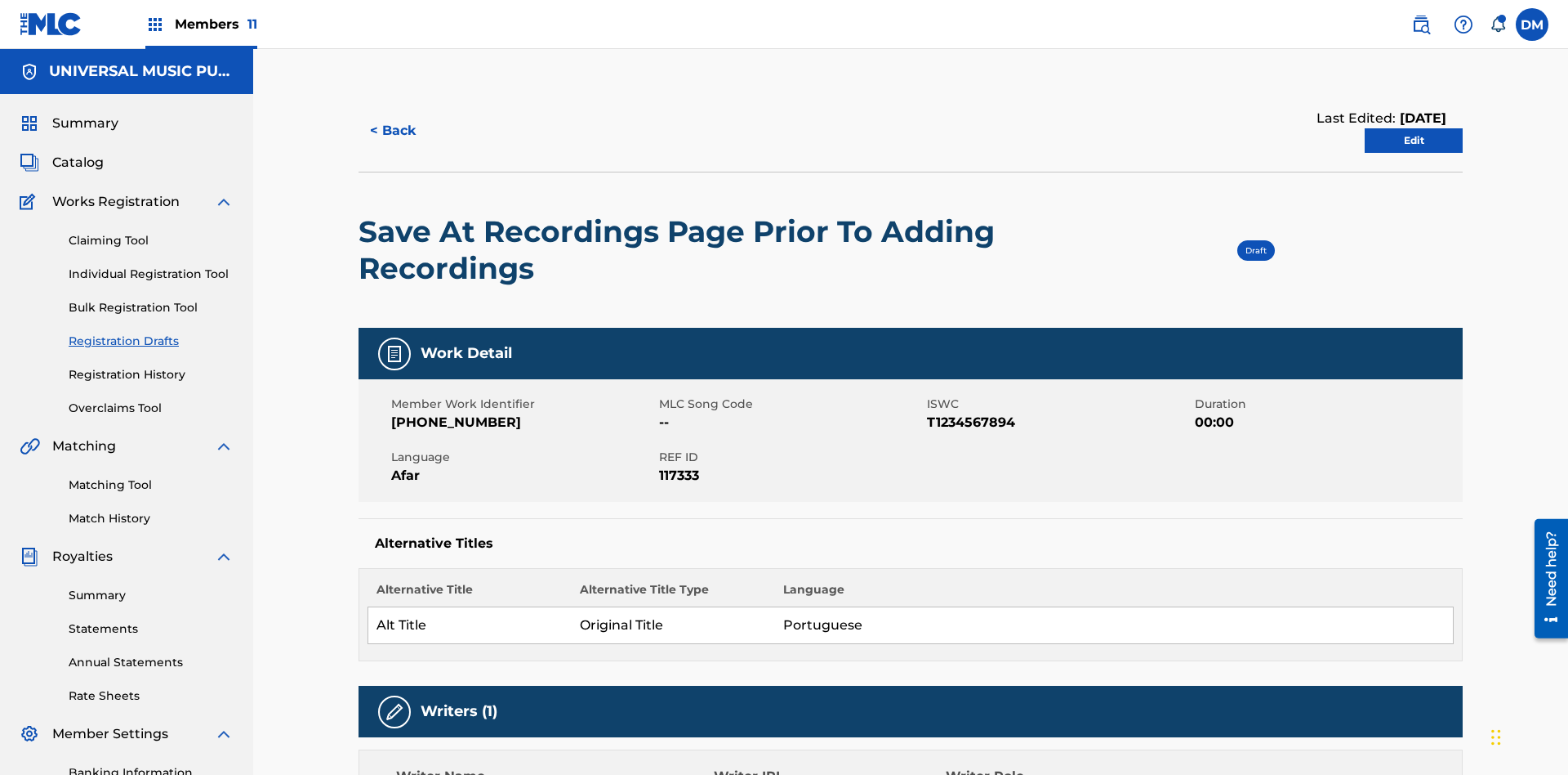
click at [1414, 129] on link "Edit" at bounding box center [1413, 140] width 98 height 24
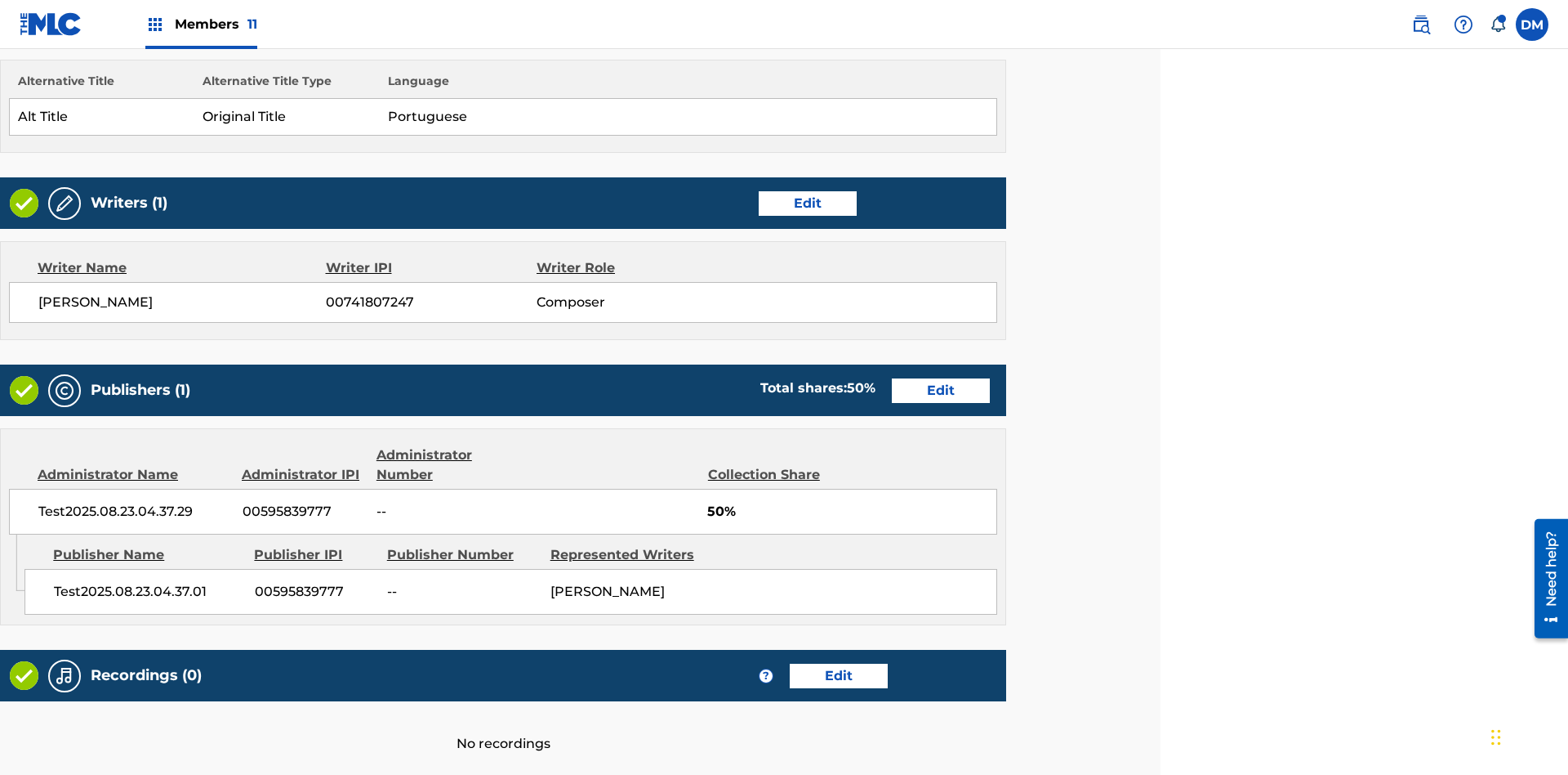
scroll to position [629, 408]
